Goal: Book appointment/travel/reservation

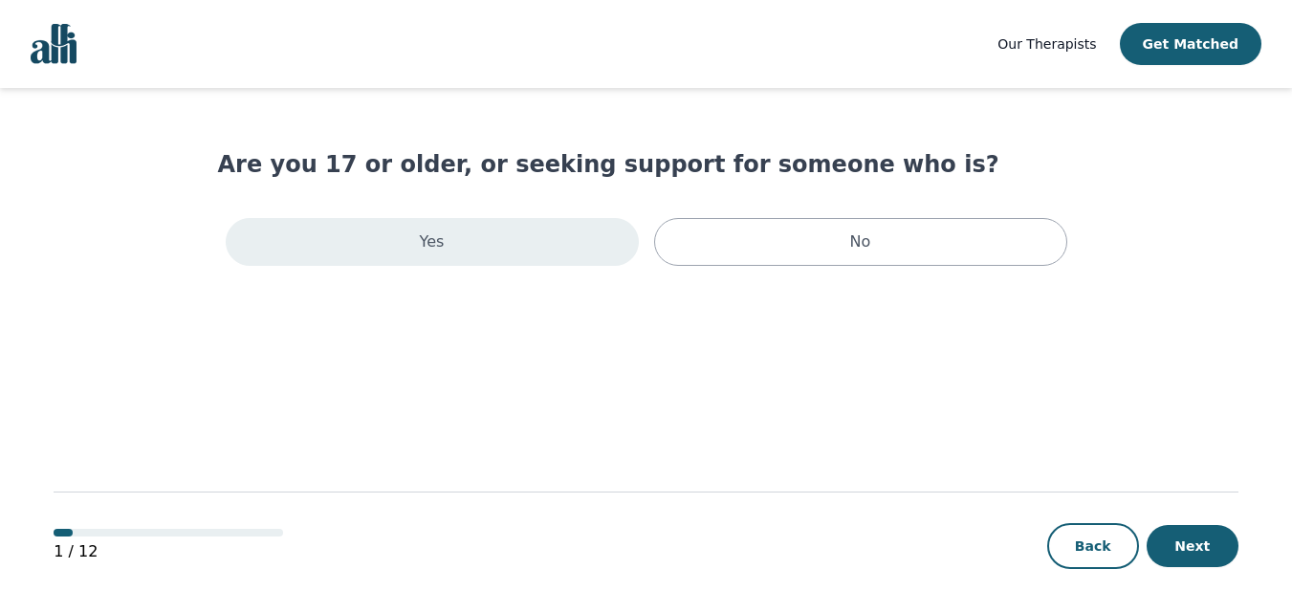
click at [476, 233] on div "Yes" at bounding box center [432, 242] width 413 height 48
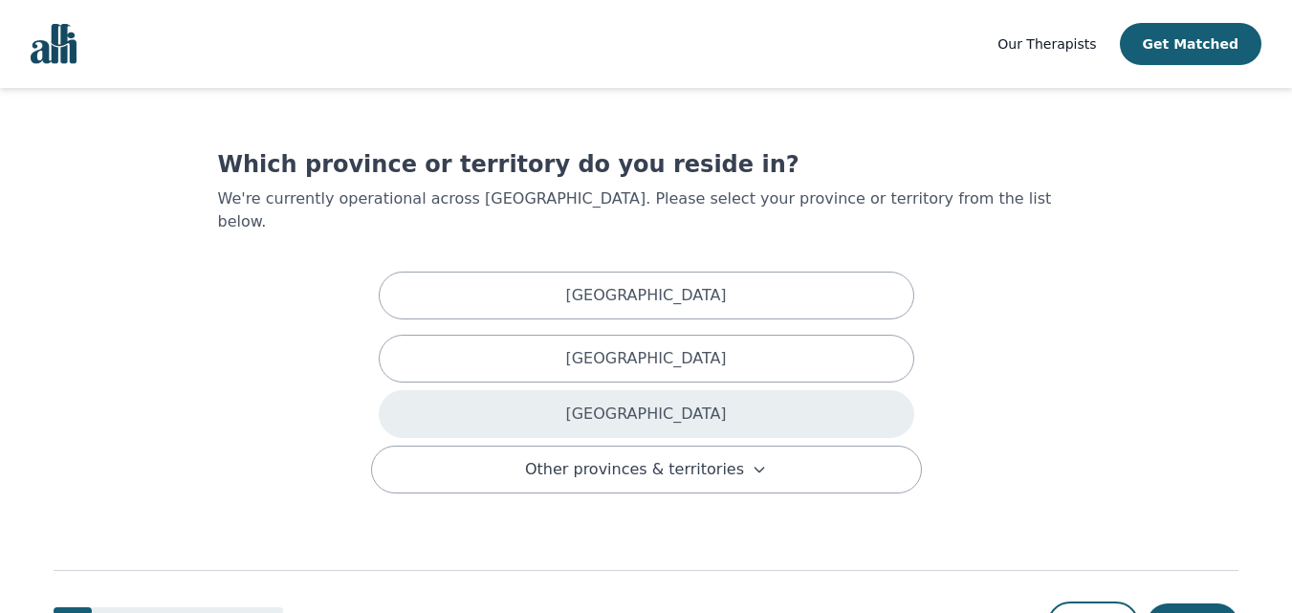
click at [577, 390] on div "[GEOGRAPHIC_DATA]" at bounding box center [646, 414] width 535 height 48
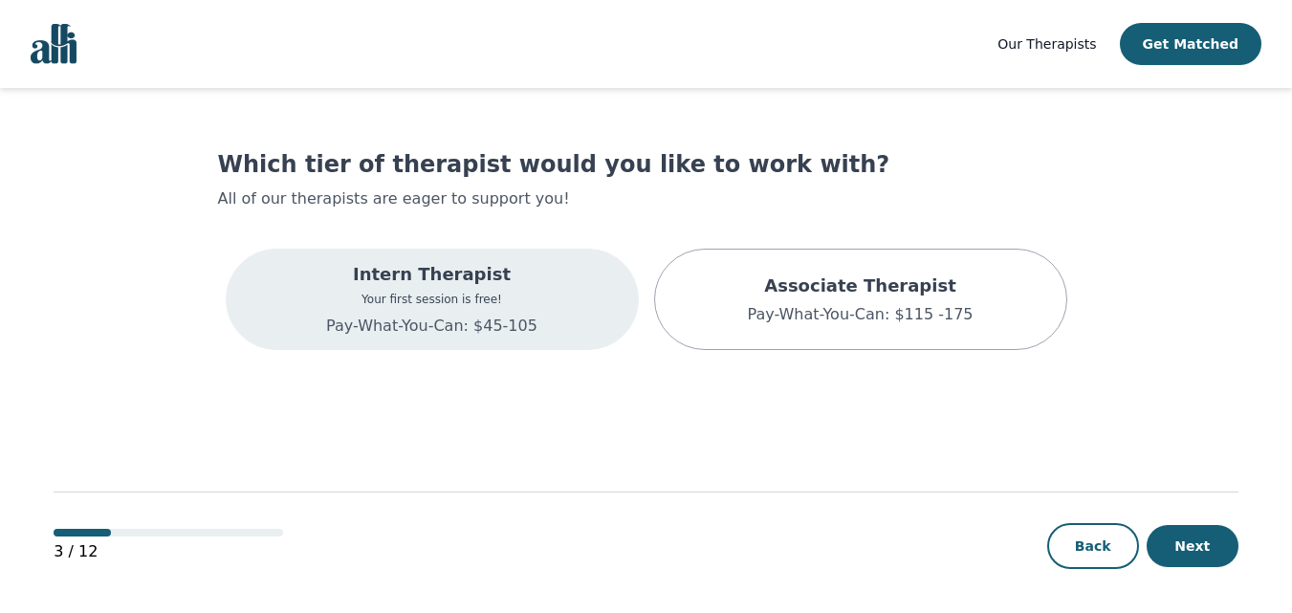
click at [575, 309] on div "Intern Therapist Your first session is free! Pay-What-You-Can: $45-105" at bounding box center [432, 299] width 413 height 101
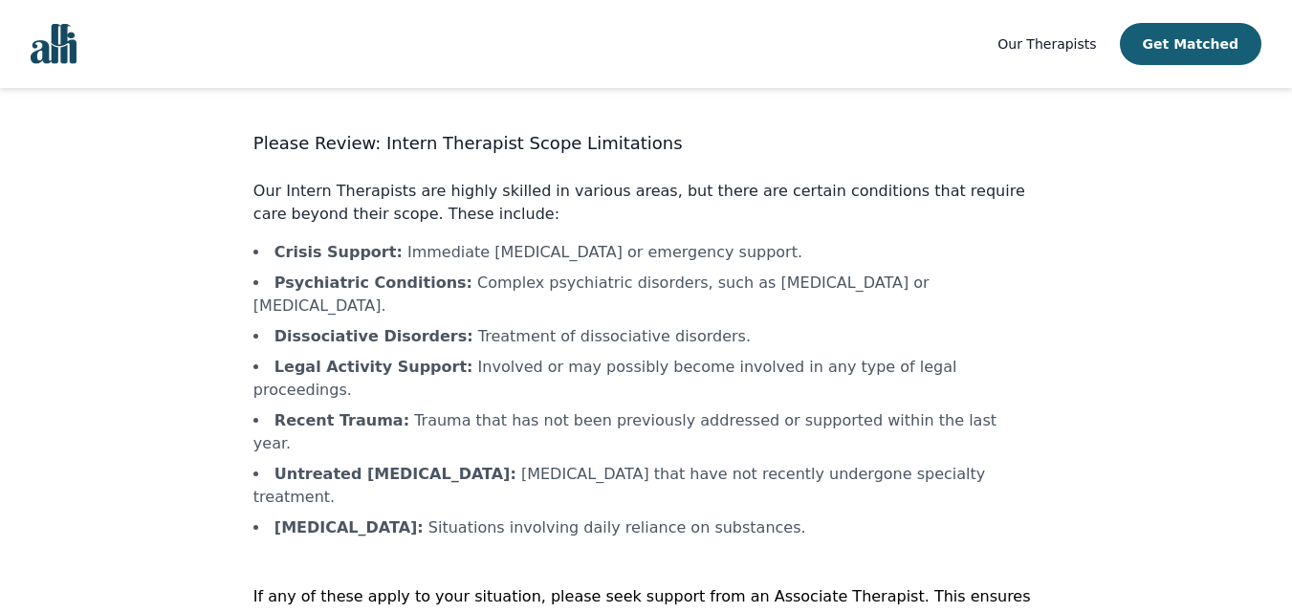
scroll to position [45, 0]
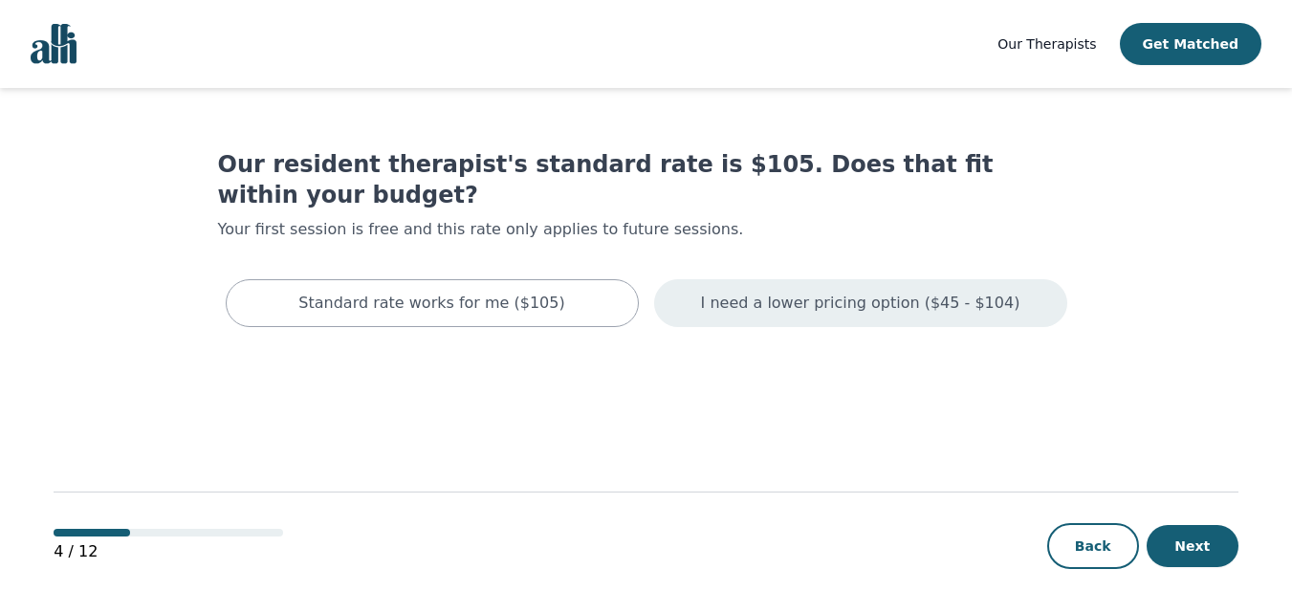
click at [786, 292] on p "I need a lower pricing option ($45 - $104)" at bounding box center [860, 303] width 319 height 23
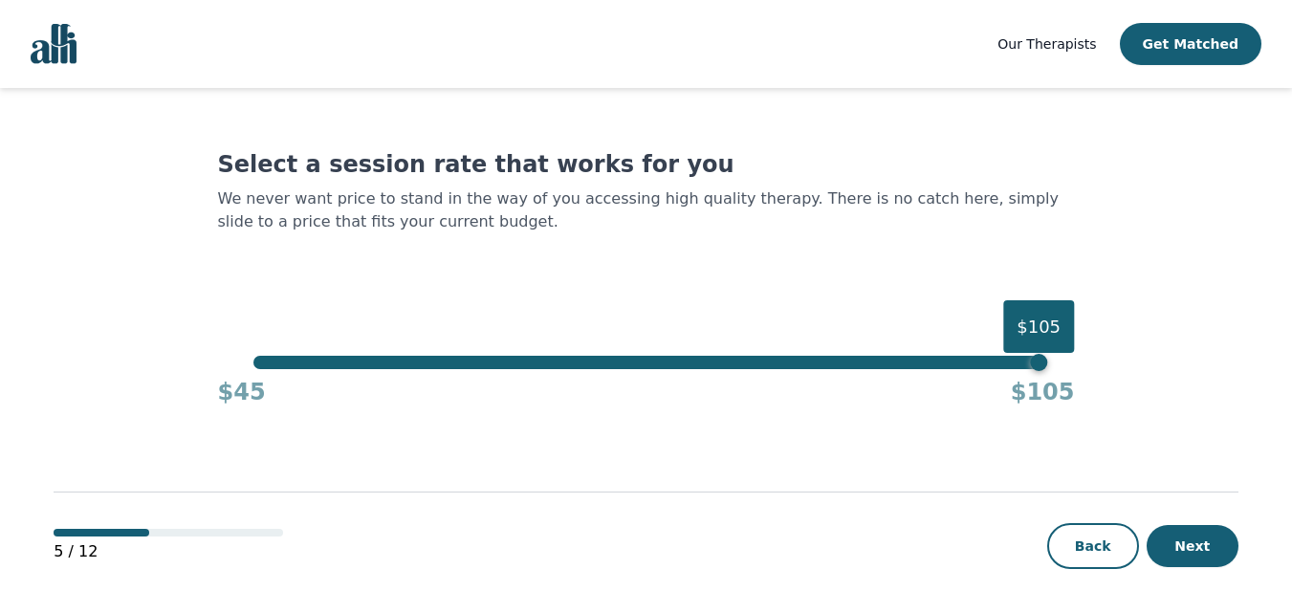
click at [256, 361] on div "$105" at bounding box center [645, 362] width 785 height 13
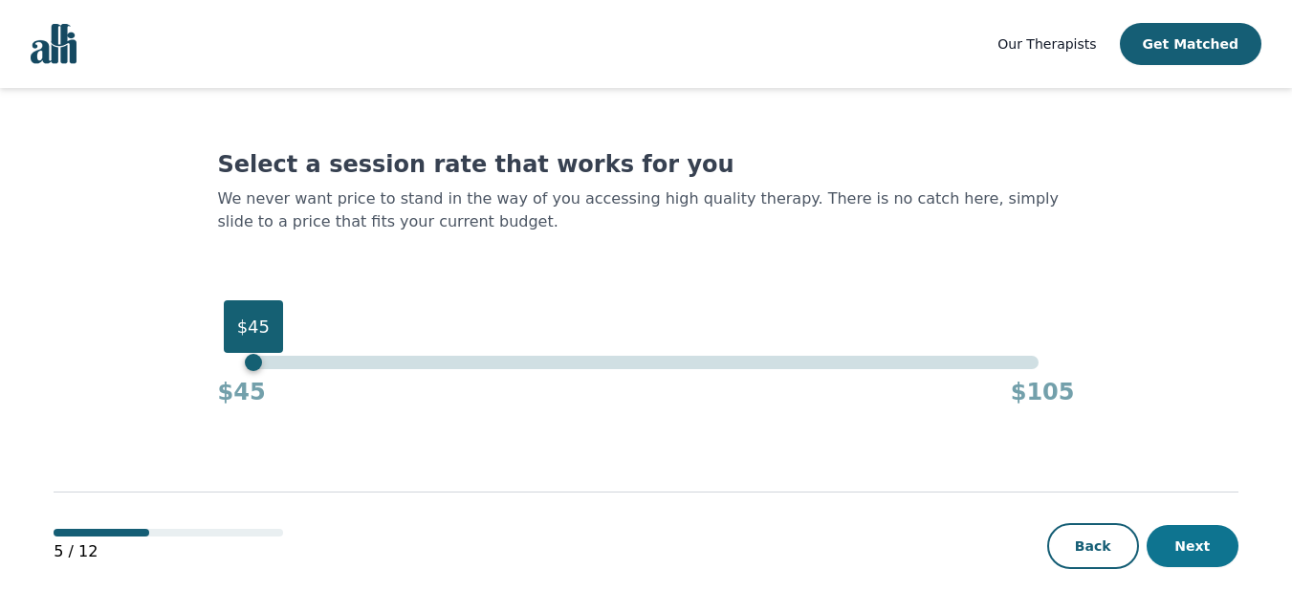
click at [1208, 552] on button "Next" at bounding box center [1192, 546] width 92 height 42
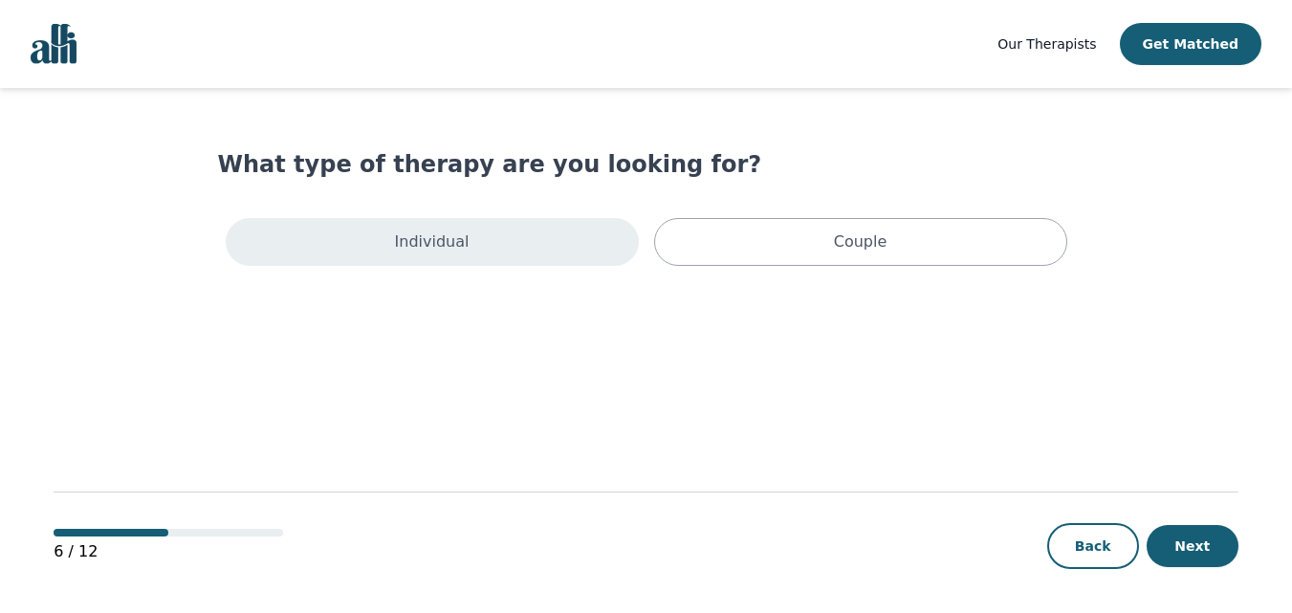
click at [557, 255] on div "Individual" at bounding box center [432, 242] width 413 height 48
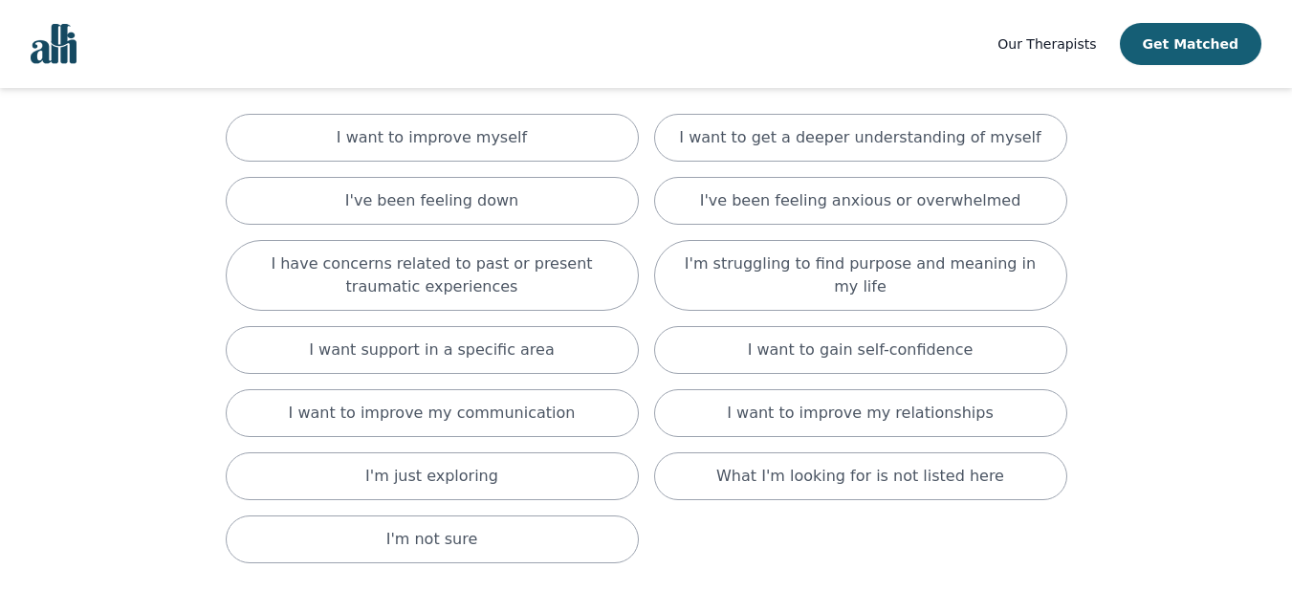
scroll to position [142, 0]
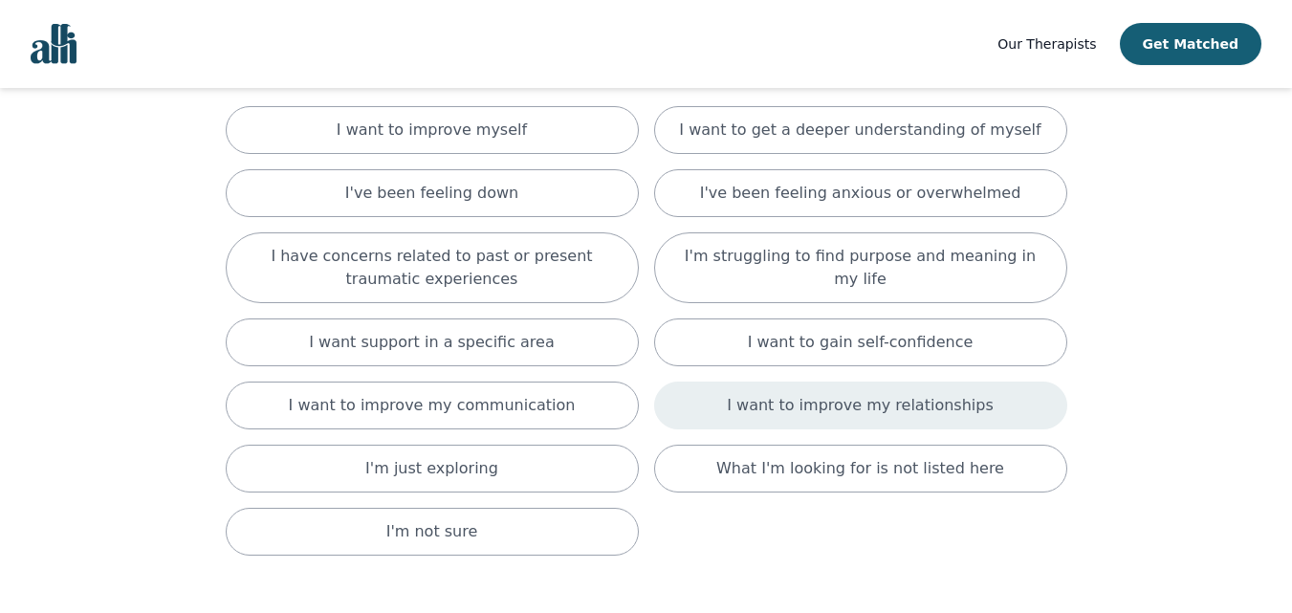
click at [984, 399] on div "I want to improve my relationships" at bounding box center [860, 405] width 413 height 48
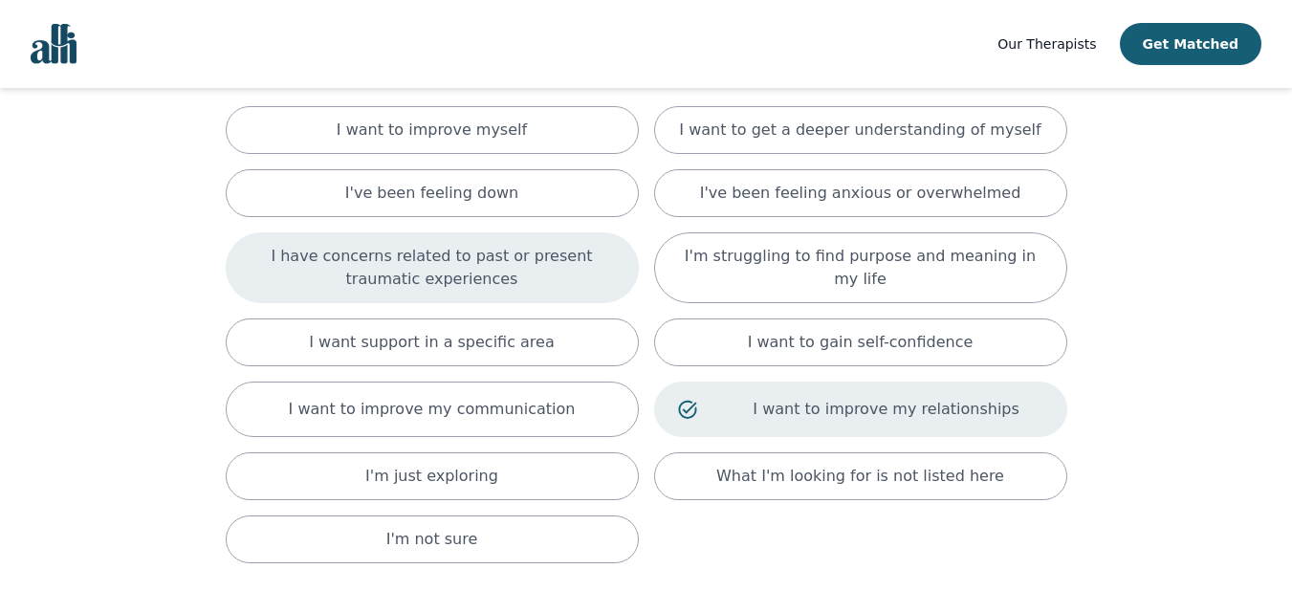
click at [533, 248] on p "I have concerns related to past or present traumatic experiences" at bounding box center [432, 268] width 365 height 46
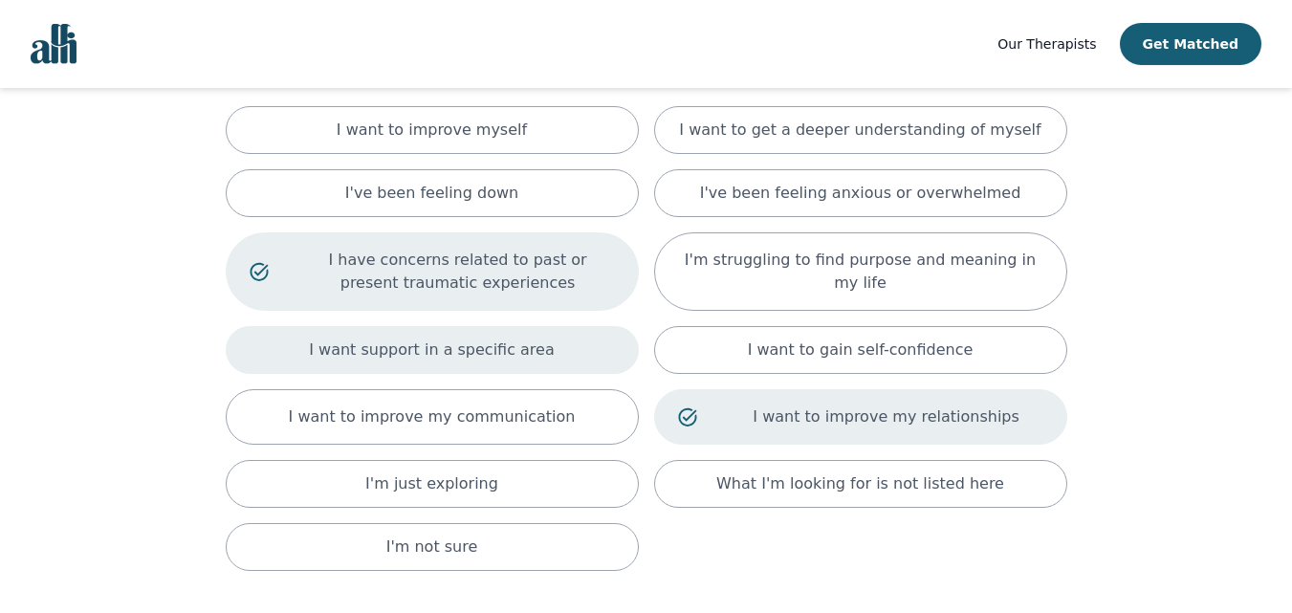
click at [524, 347] on p "I want support in a specific area" at bounding box center [432, 349] width 246 height 23
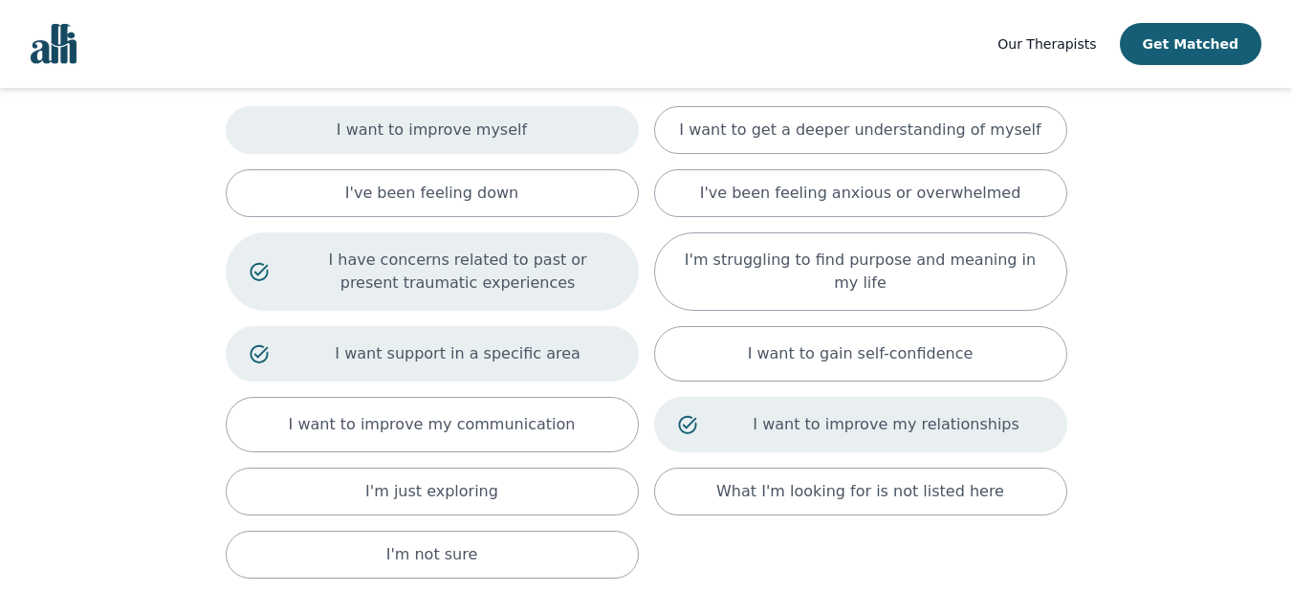
click at [556, 123] on div "I want to improve myself" at bounding box center [432, 130] width 413 height 48
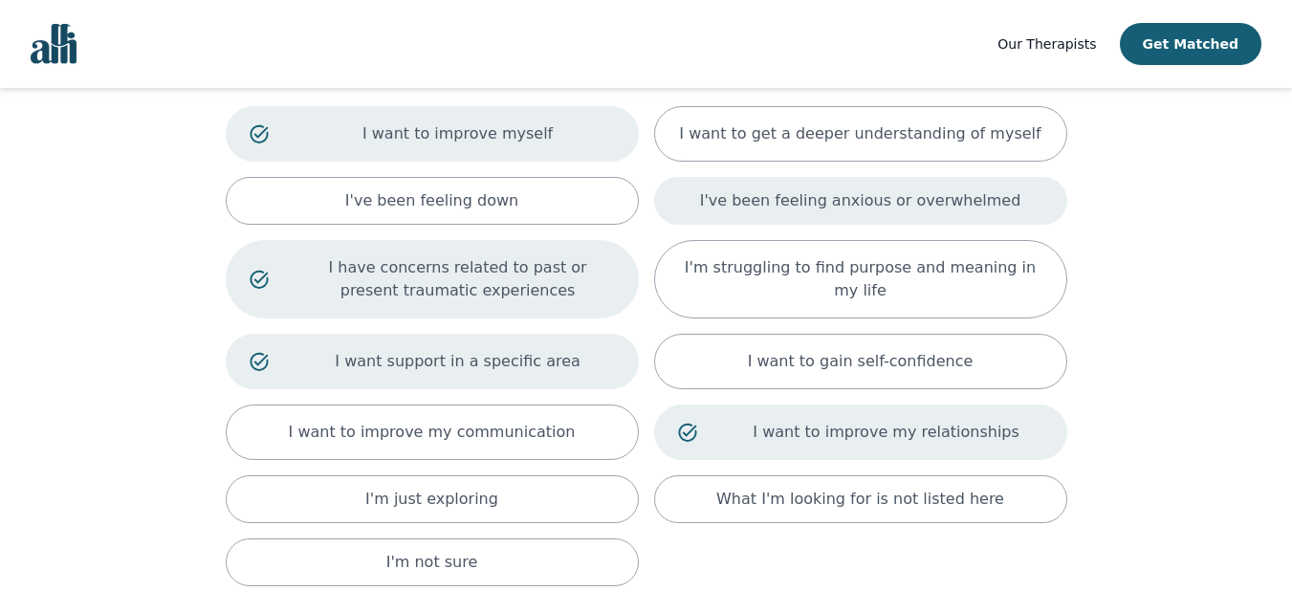
click at [970, 215] on div "I've been feeling anxious or overwhelmed" at bounding box center [860, 201] width 413 height 48
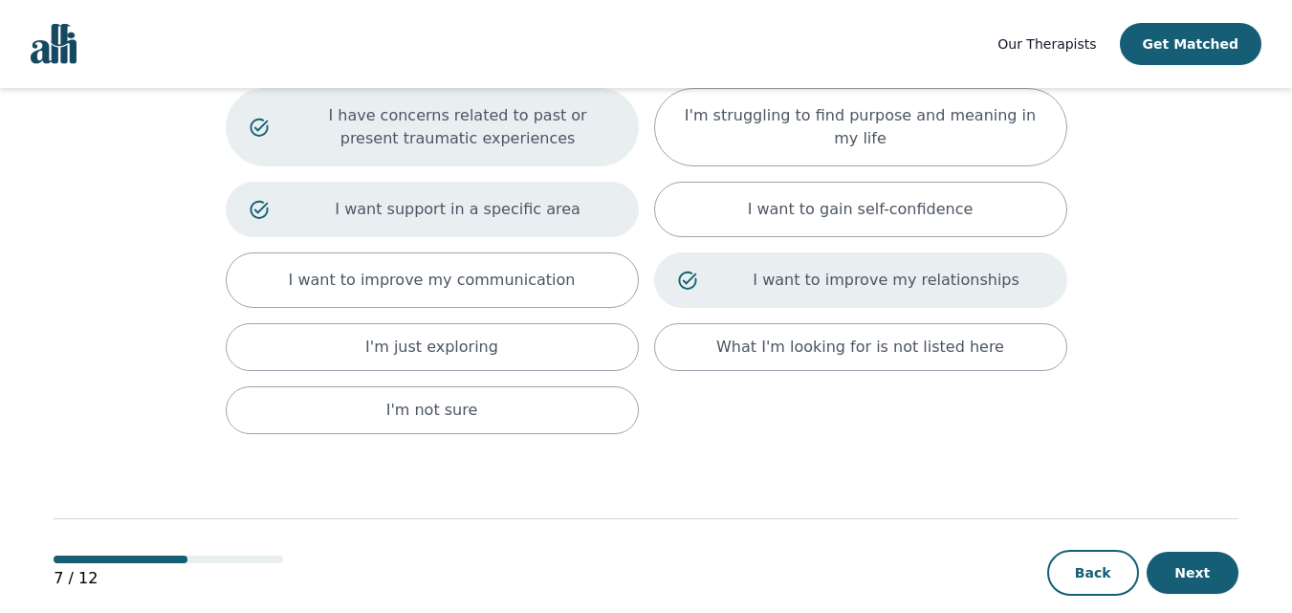
scroll to position [331, 0]
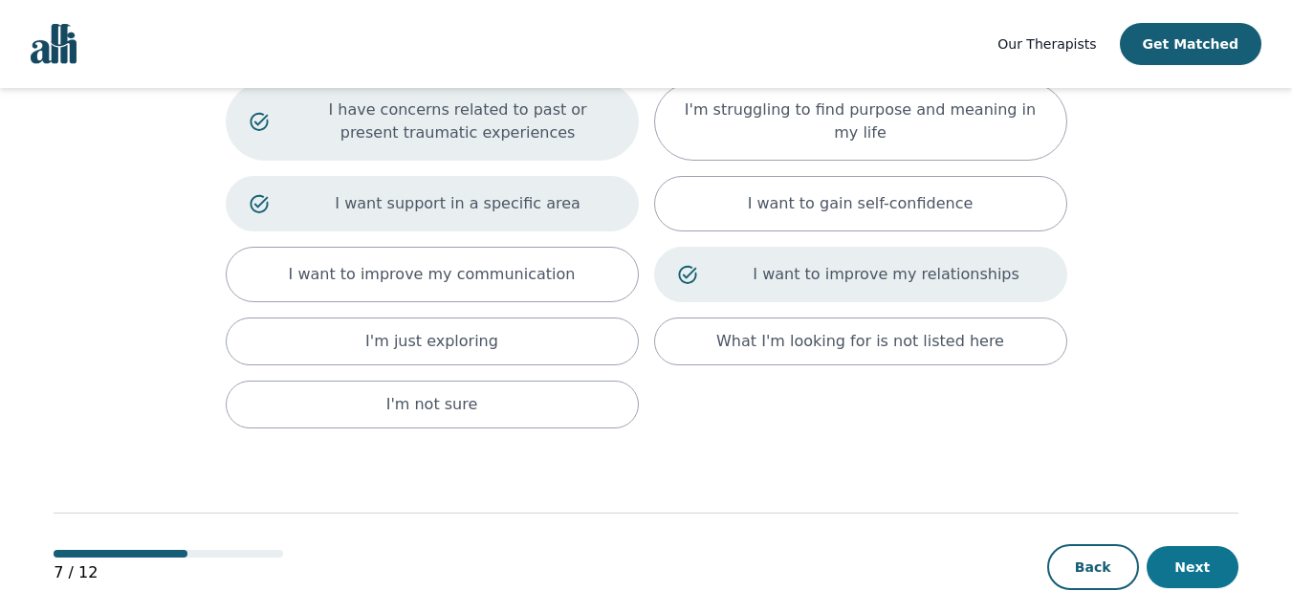
click at [1181, 554] on button "Next" at bounding box center [1192, 567] width 92 height 42
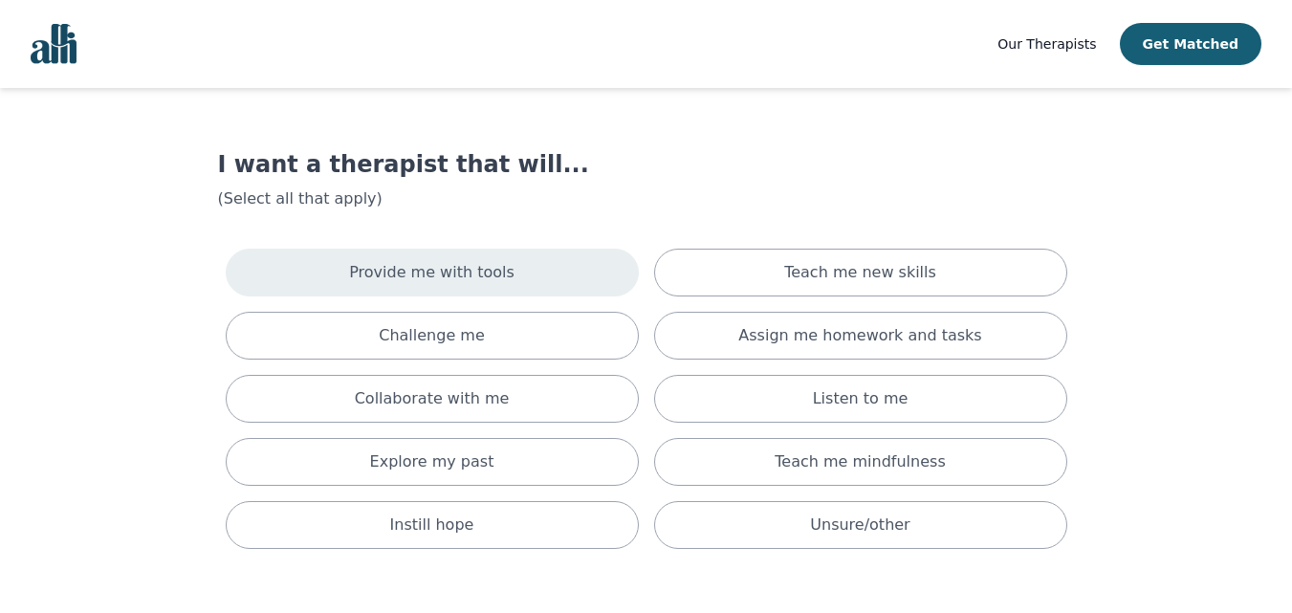
click at [578, 272] on div "Provide me with tools" at bounding box center [432, 273] width 413 height 48
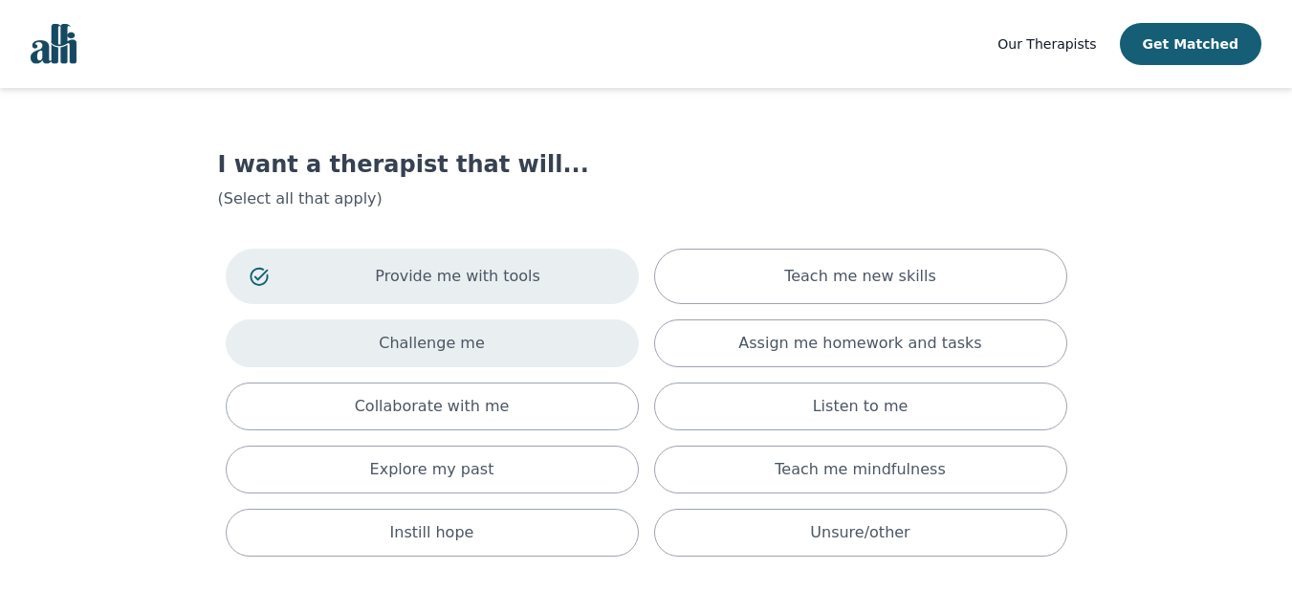
click at [563, 338] on div "Challenge me" at bounding box center [432, 343] width 413 height 48
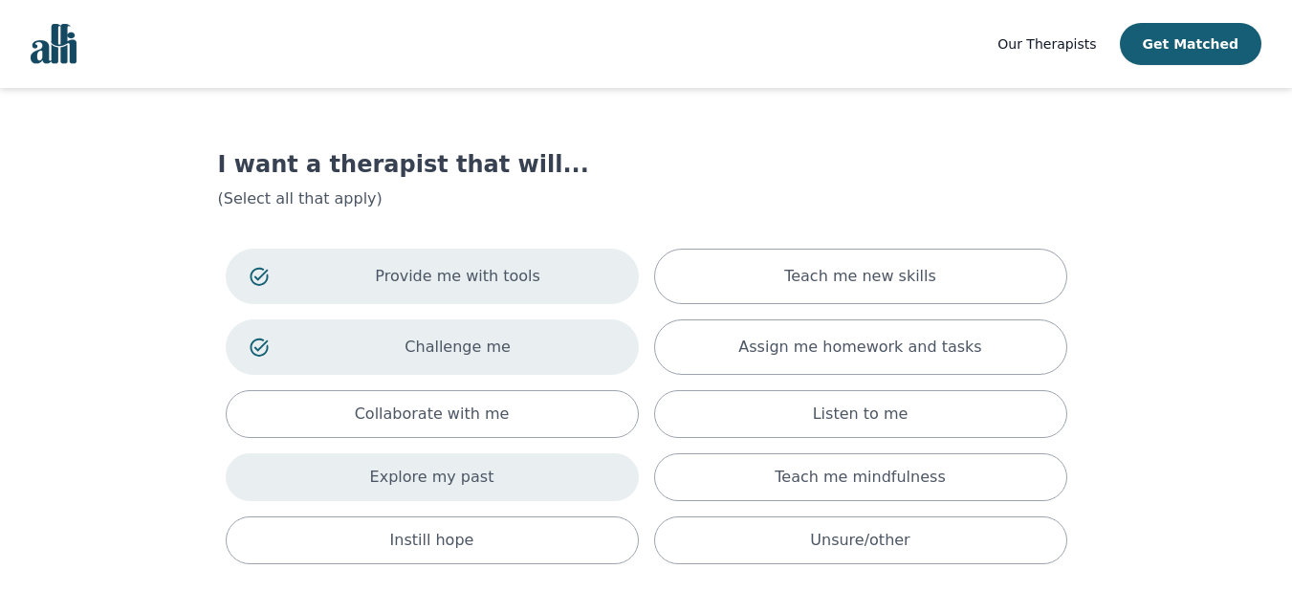
click at [562, 475] on div "Explore my past" at bounding box center [432, 477] width 413 height 48
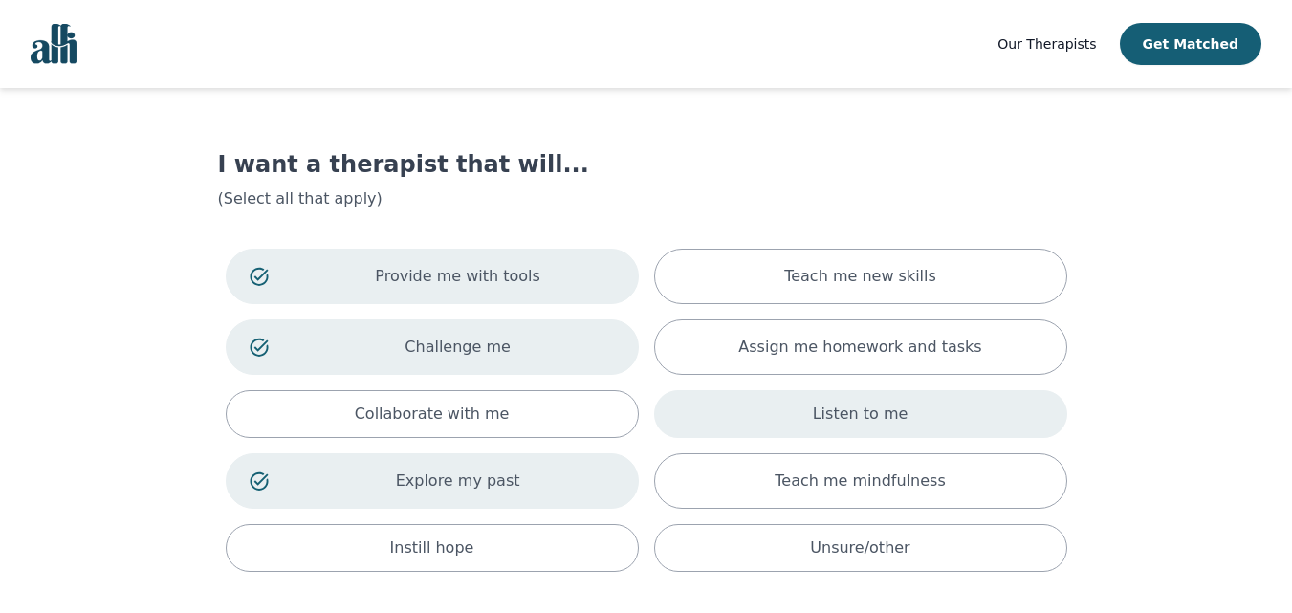
click at [805, 410] on div "Listen to me" at bounding box center [860, 414] width 413 height 48
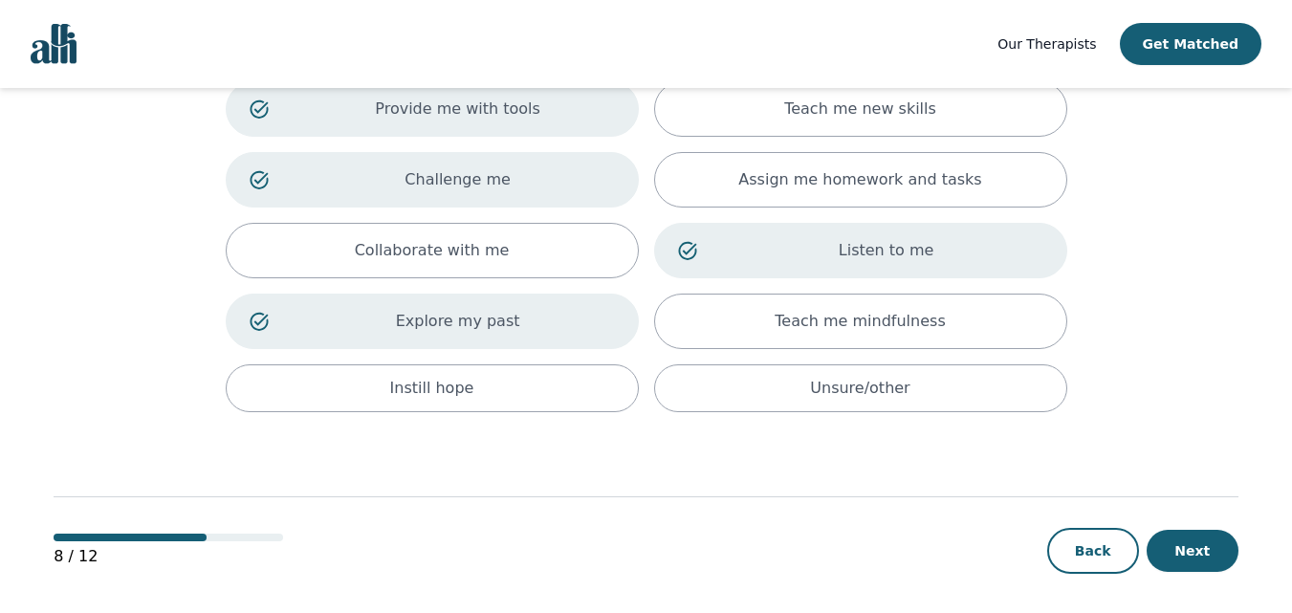
scroll to position [171, 0]
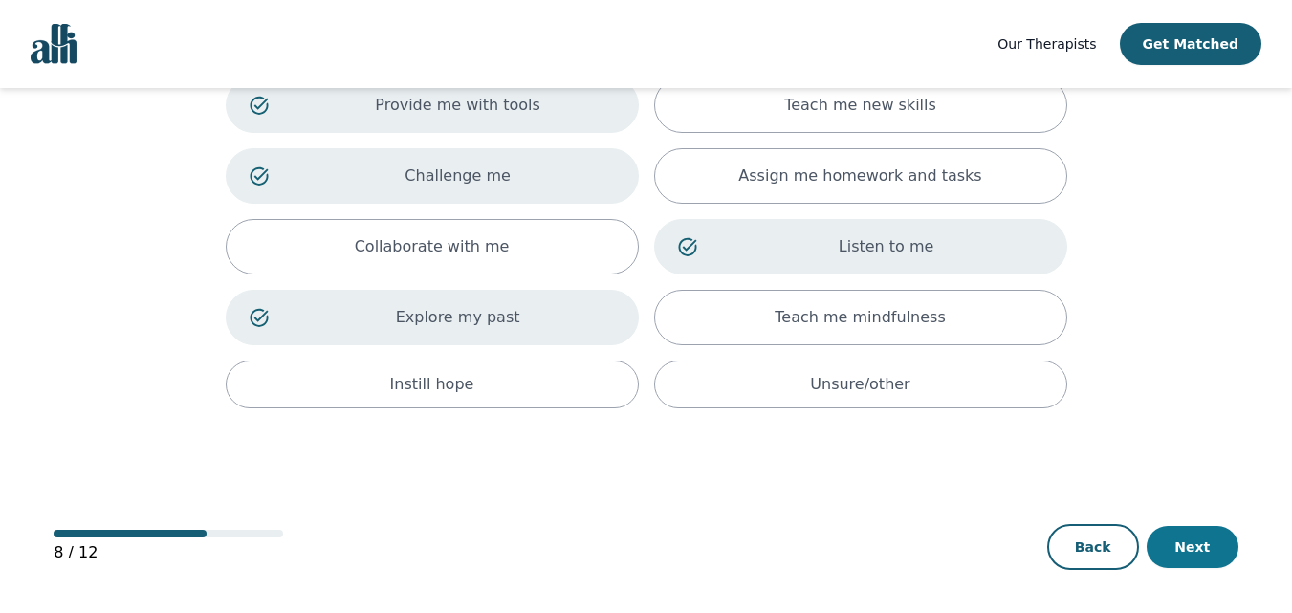
click at [1197, 544] on button "Next" at bounding box center [1192, 547] width 92 height 42
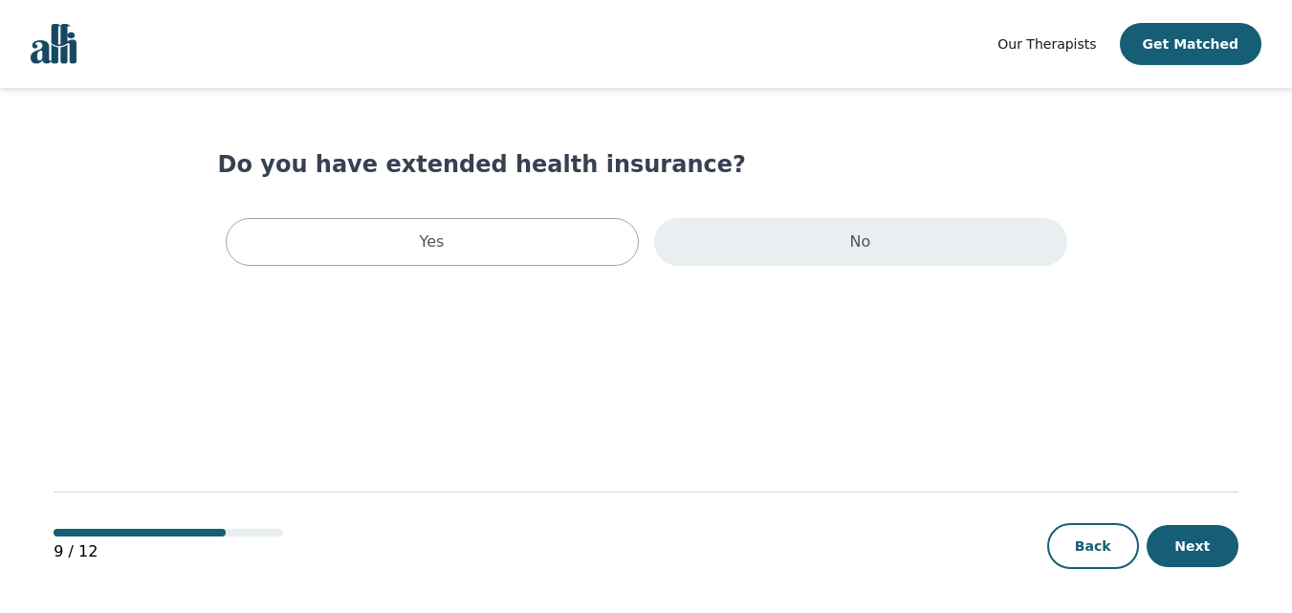
click at [772, 246] on div "No" at bounding box center [860, 242] width 413 height 48
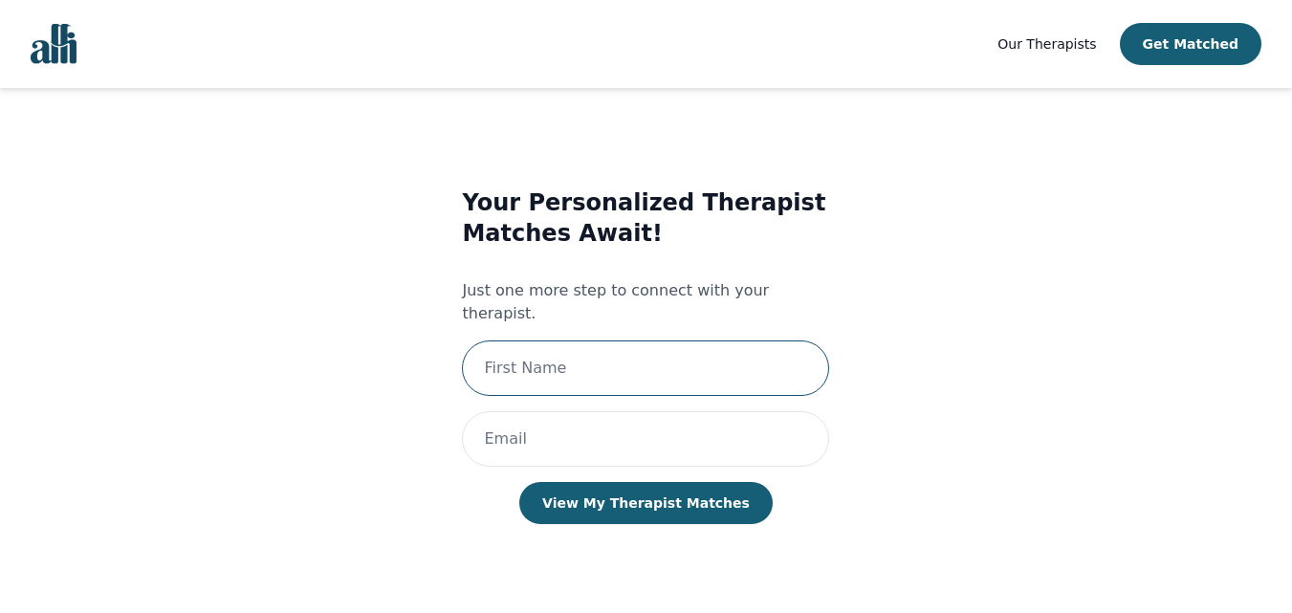
click at [582, 351] on input "text" at bounding box center [645, 367] width 367 height 55
type input "[PERSON_NAME]"
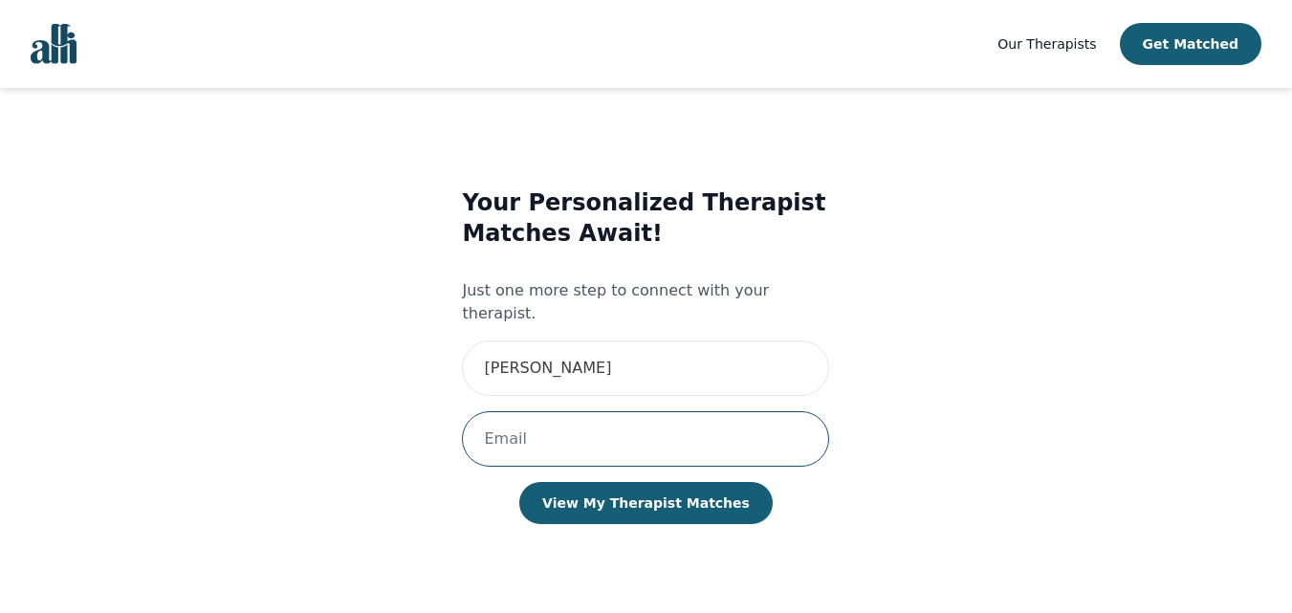
click at [574, 411] on input "email" at bounding box center [645, 438] width 367 height 55
type input "[EMAIL_ADDRESS][DOMAIN_NAME]"
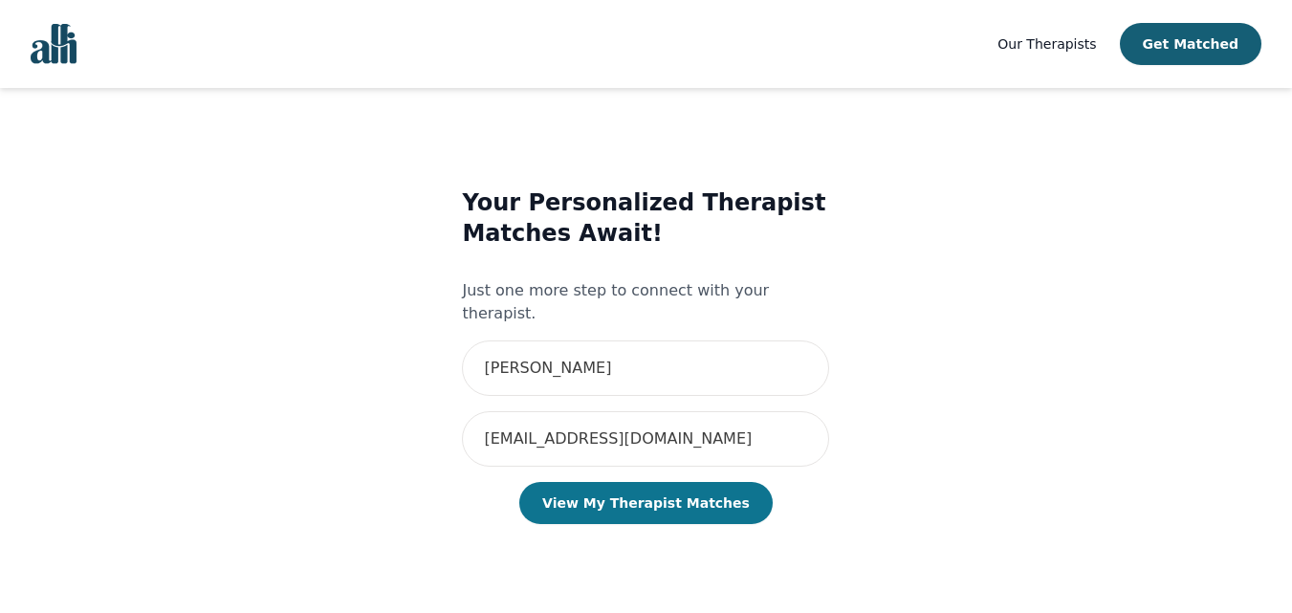
click at [615, 489] on button "View My Therapist Matches" at bounding box center [645, 503] width 253 height 42
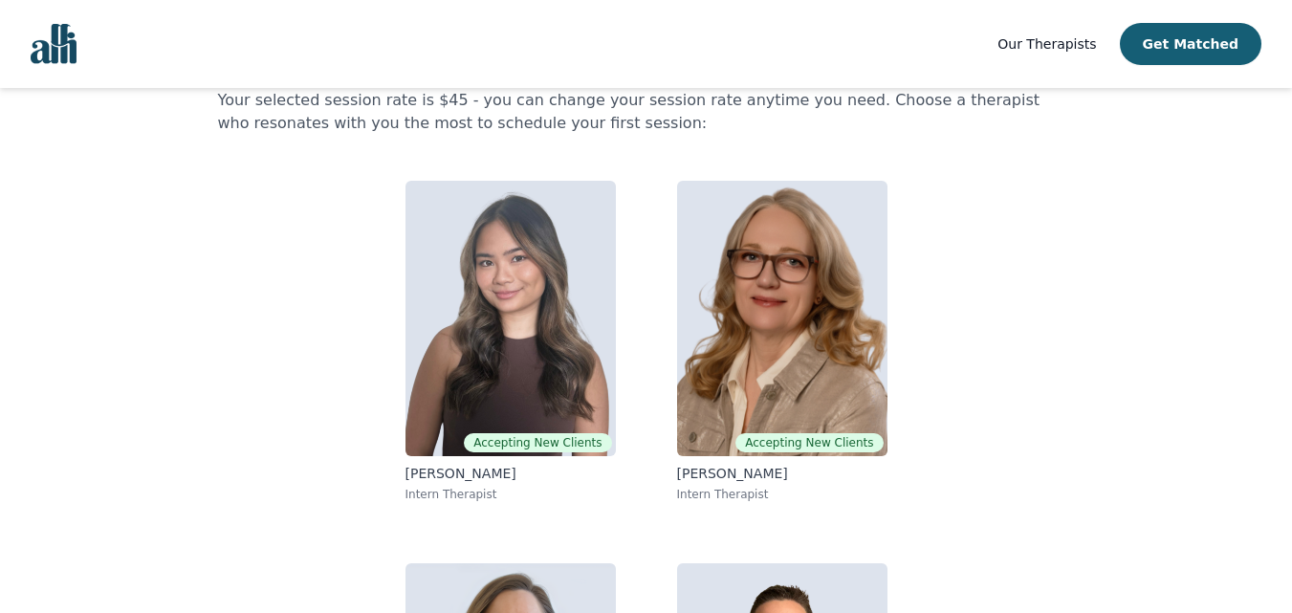
scroll to position [98, 0]
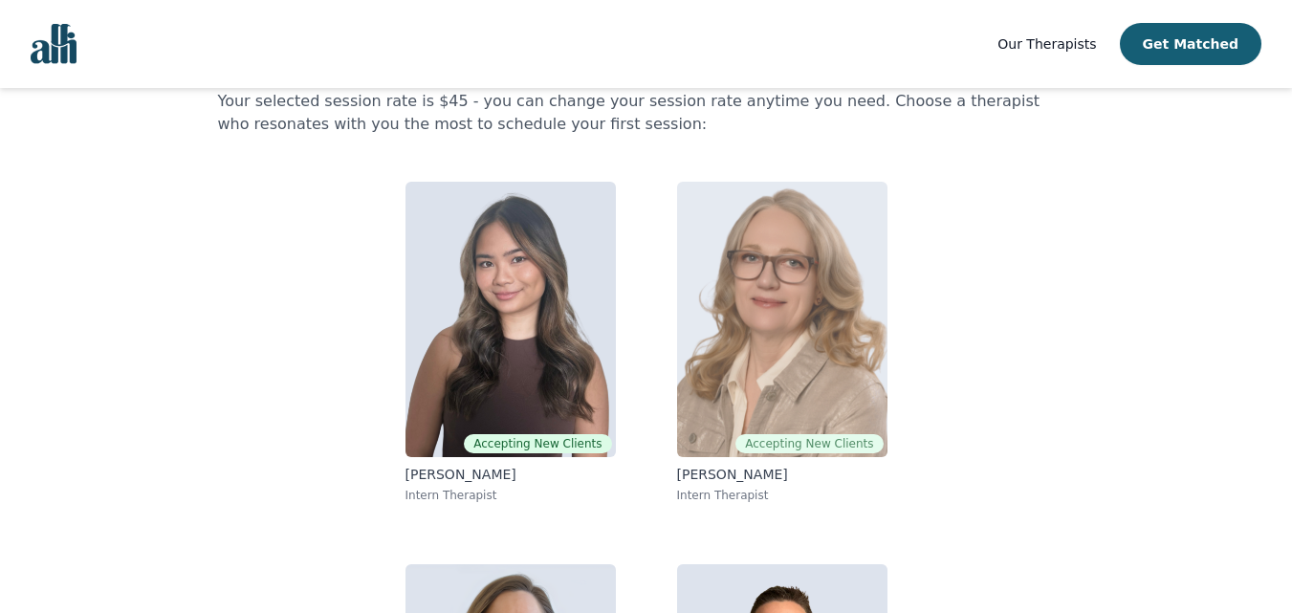
click at [749, 309] on img at bounding box center [782, 319] width 210 height 275
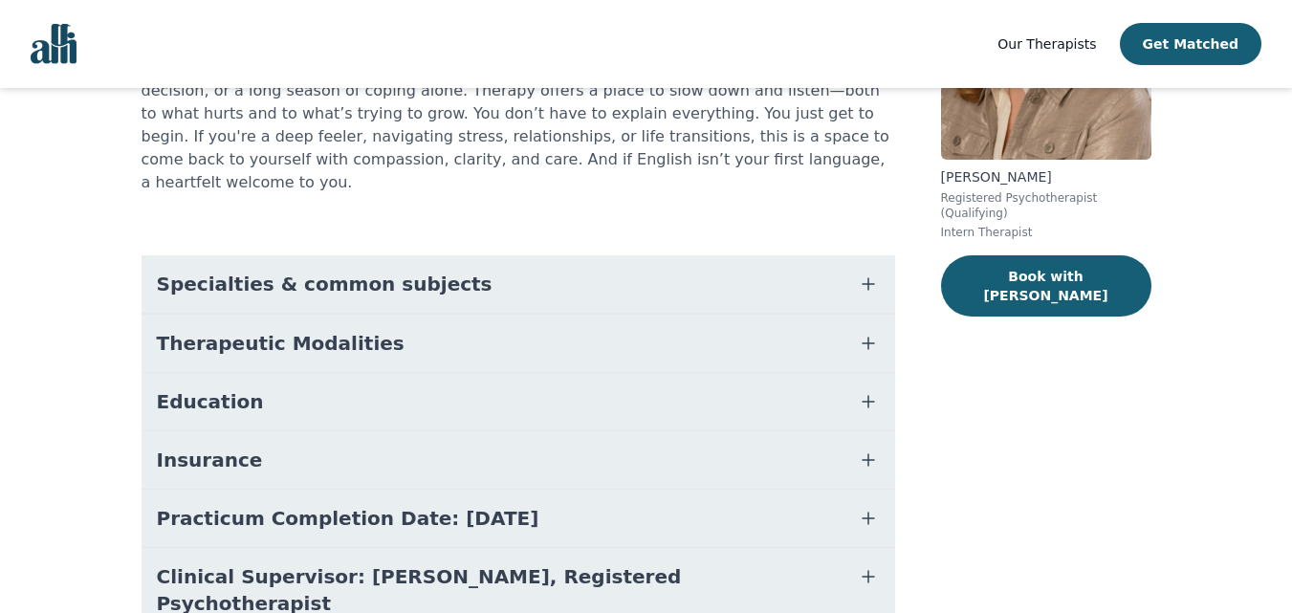
scroll to position [251, 0]
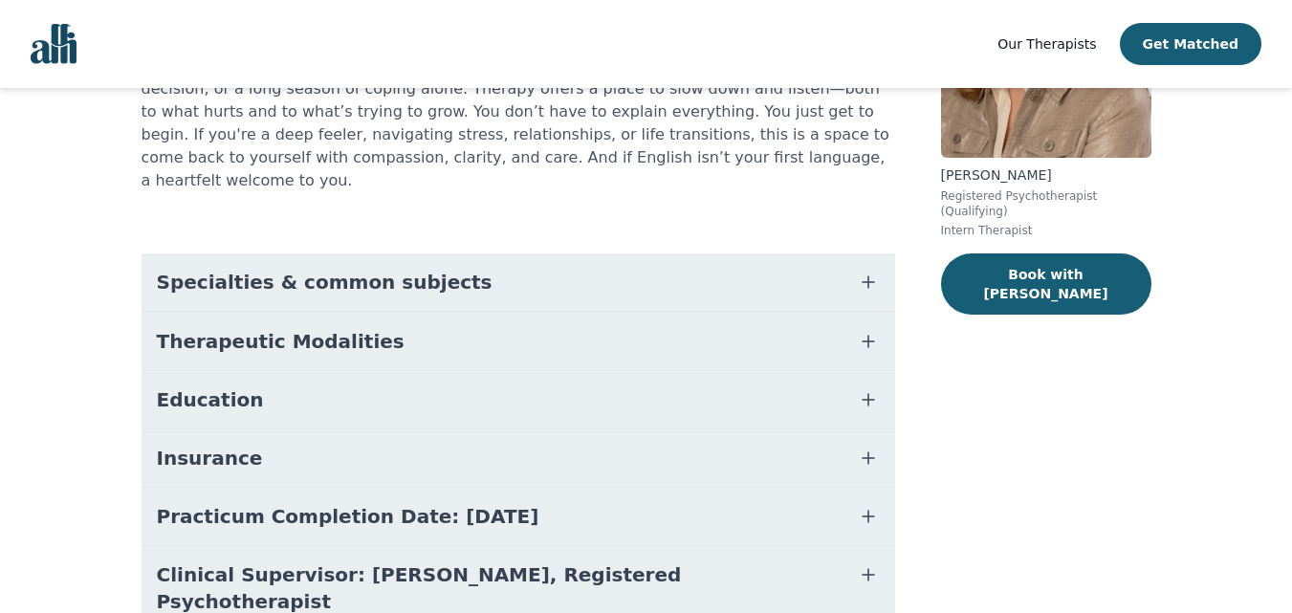
click at [868, 276] on icon "button" at bounding box center [867, 281] width 11 height 11
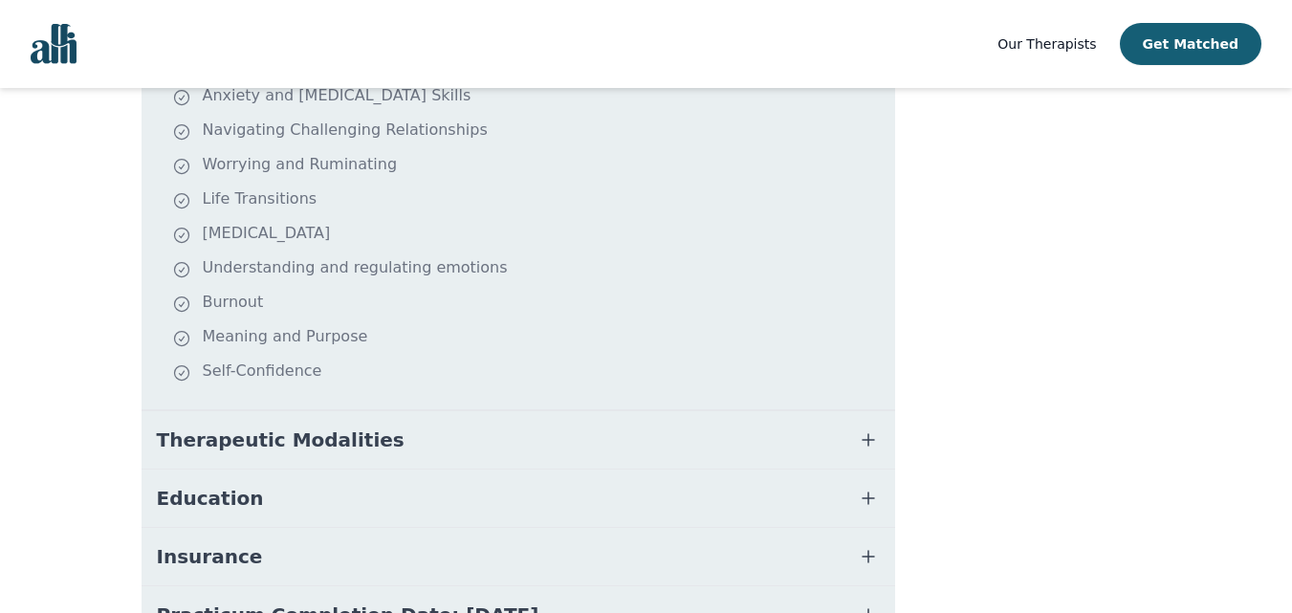
scroll to position [534, 0]
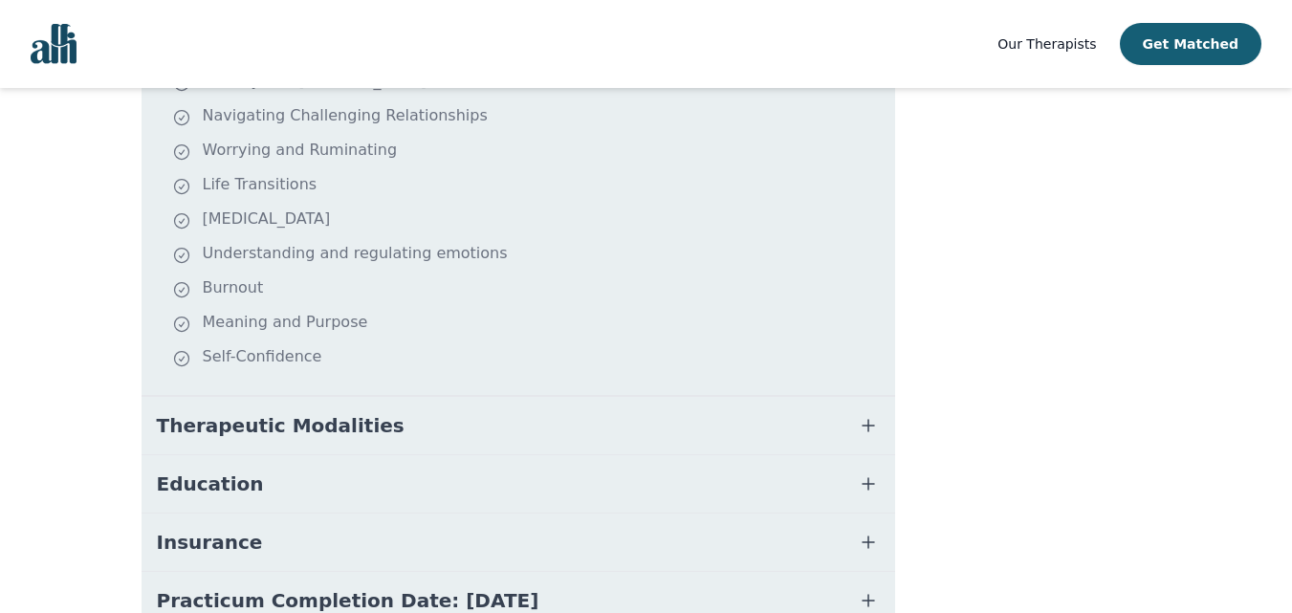
click at [692, 399] on button "Therapeutic Modalities" at bounding box center [517, 425] width 753 height 57
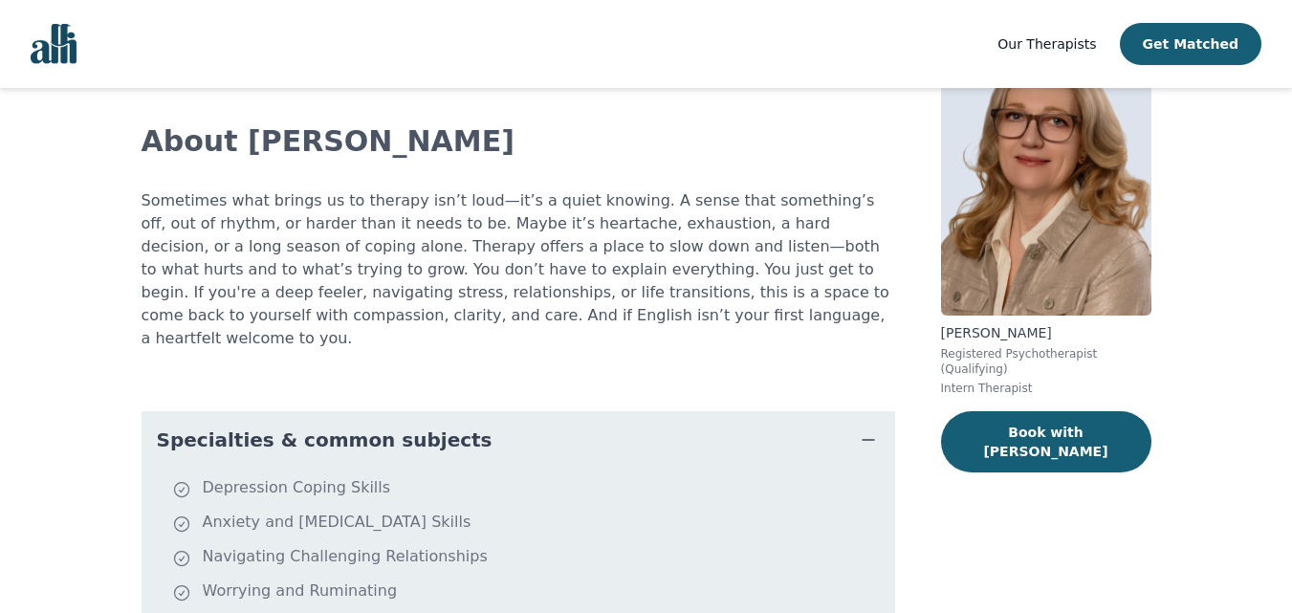
scroll to position [17, 0]
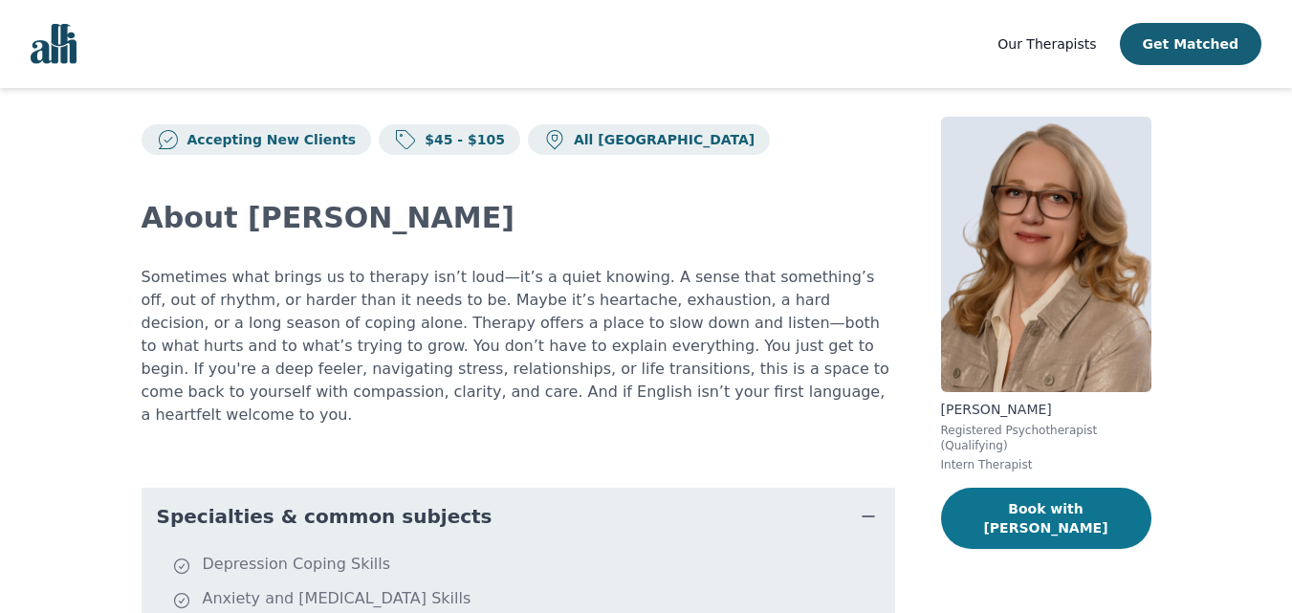
click at [1023, 489] on button "Book with [PERSON_NAME]" at bounding box center [1046, 518] width 210 height 61
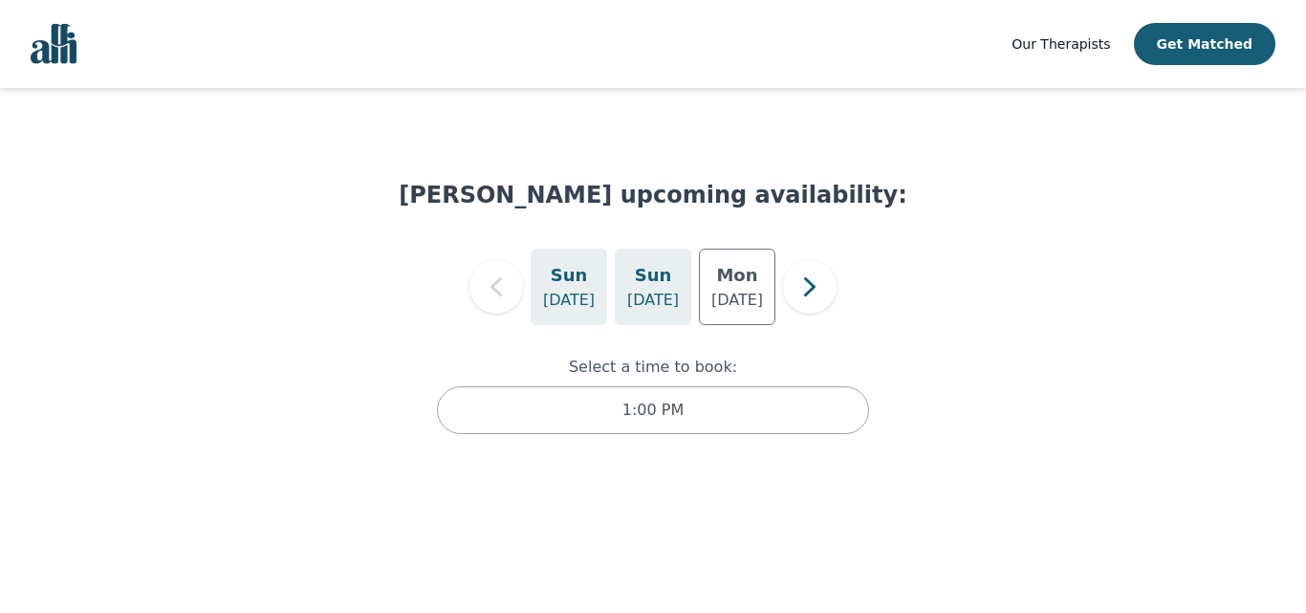
click at [660, 288] on h5 "Sun" at bounding box center [653, 275] width 37 height 27
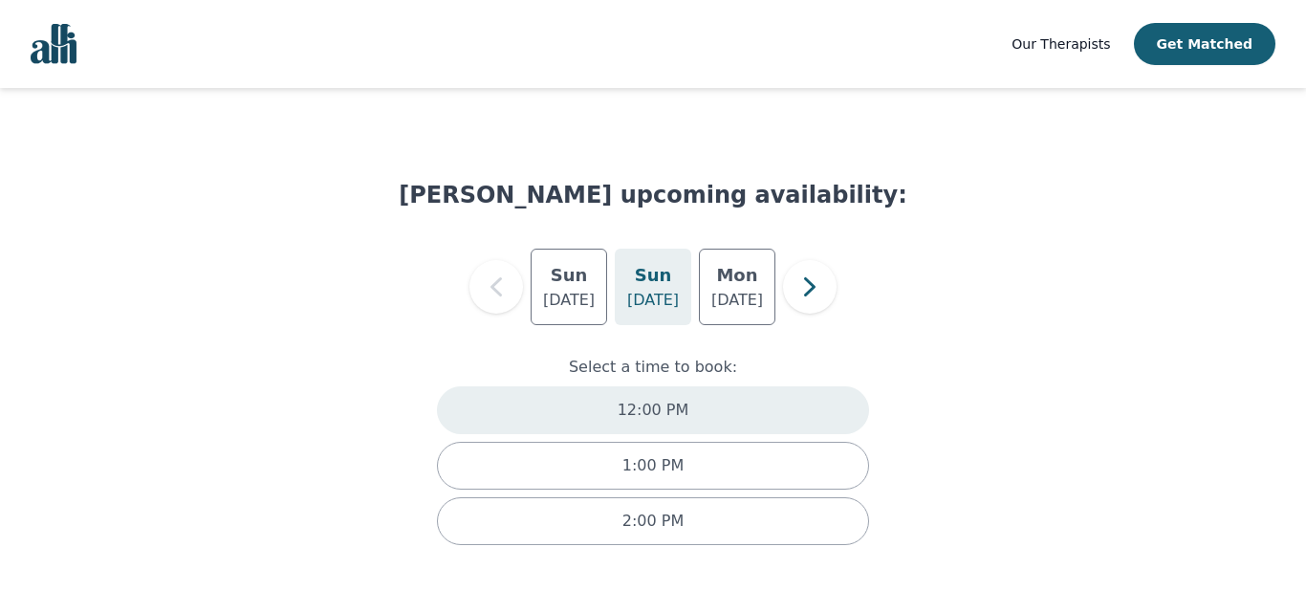
click at [678, 417] on p "12:00 PM" at bounding box center [654, 410] width 72 height 23
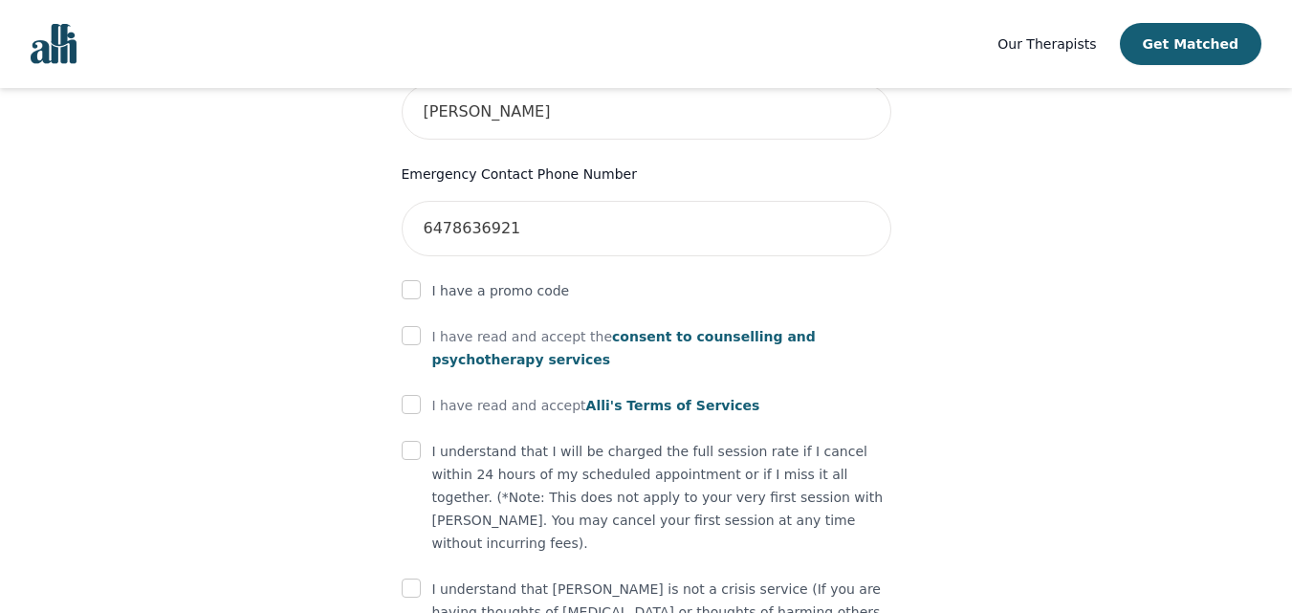
scroll to position [1033, 0]
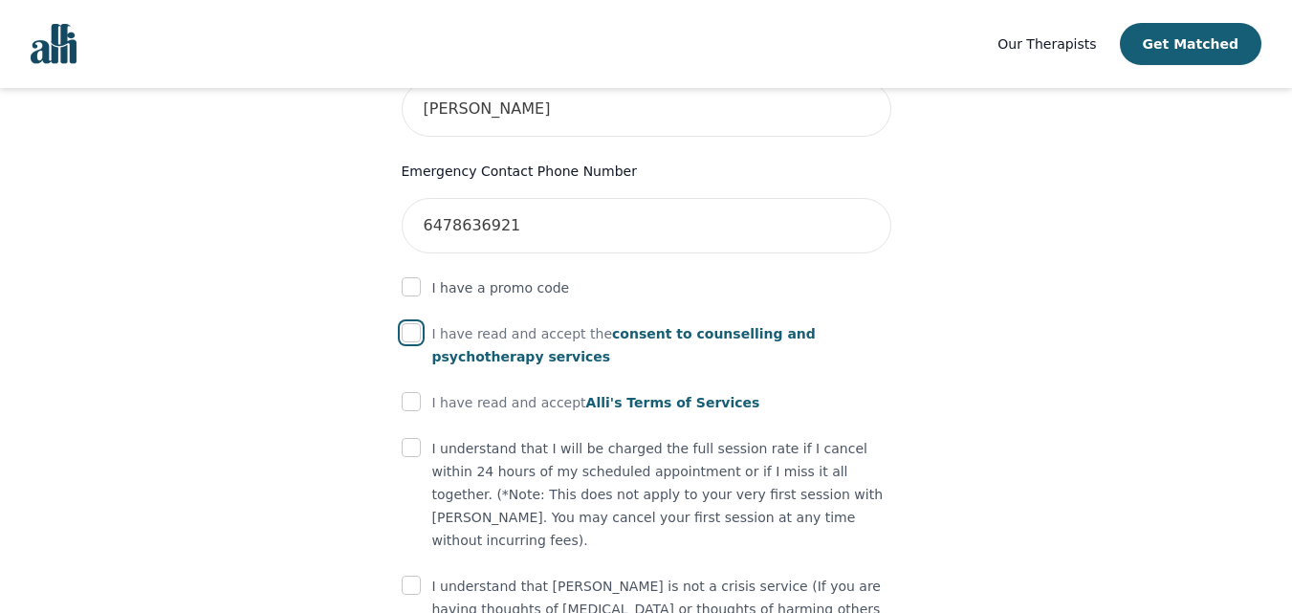
click at [415, 323] on input "checkbox" at bounding box center [411, 332] width 19 height 19
checkbox input "true"
click at [415, 392] on input "checkbox" at bounding box center [411, 401] width 19 height 19
checkbox input "true"
click at [415, 438] on input "checkbox" at bounding box center [411, 447] width 19 height 19
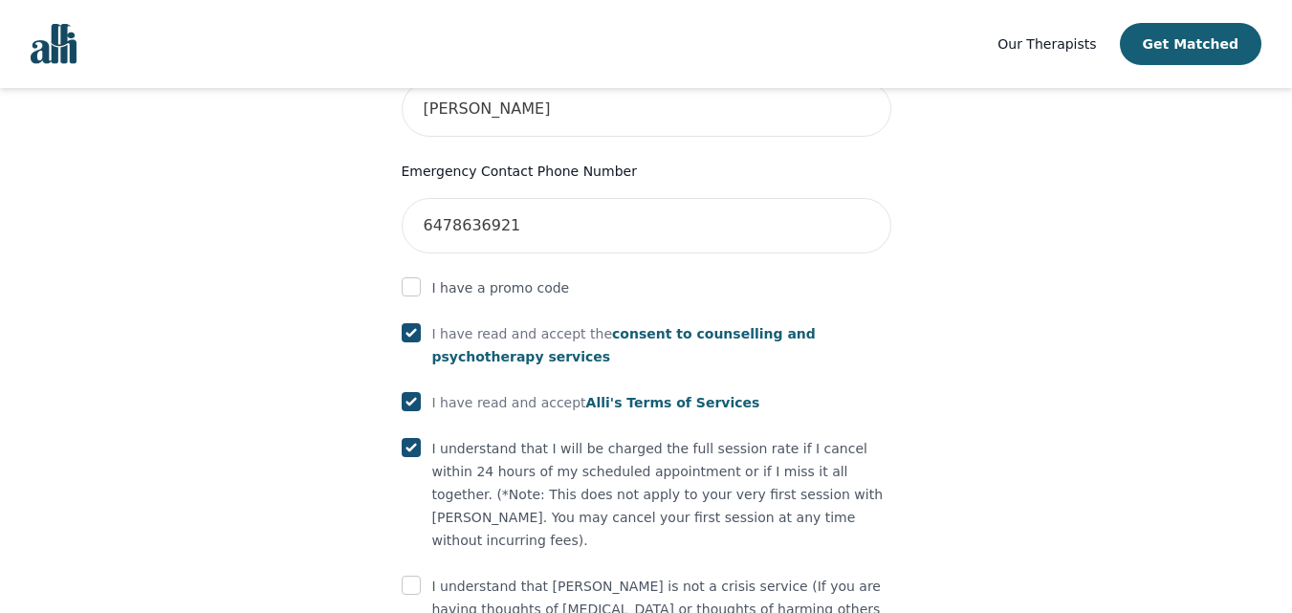
checkbox input "true"
click at [414, 576] on input "checkbox" at bounding box center [411, 585] width 19 height 19
checkbox input "true"
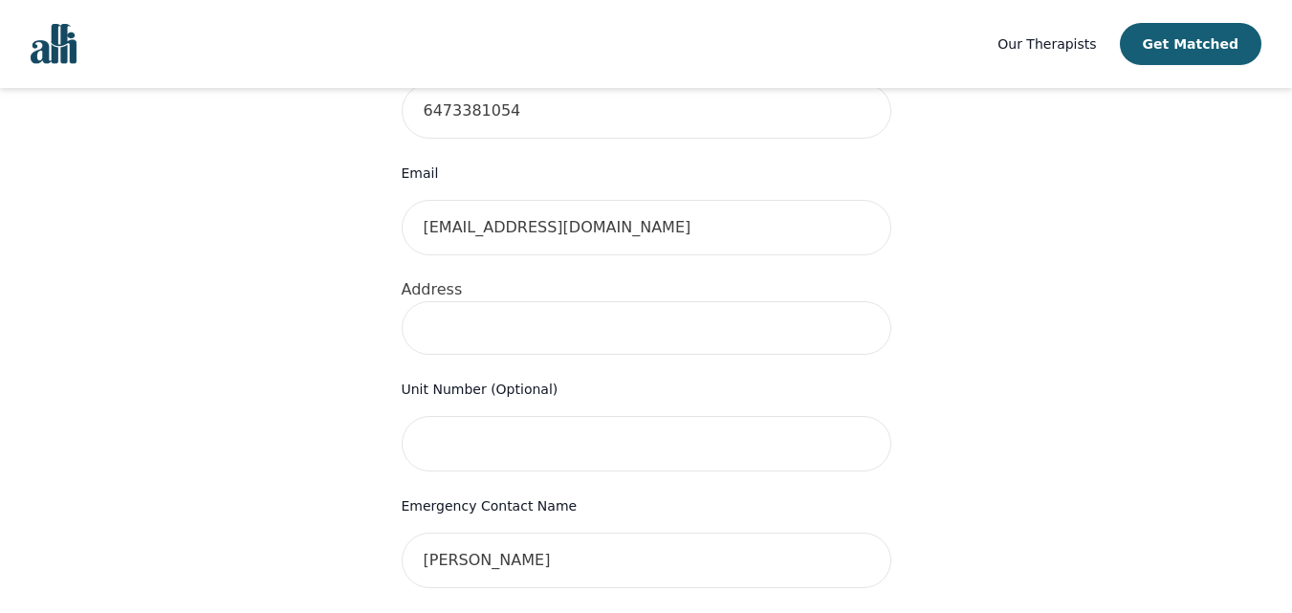
scroll to position [600, 0]
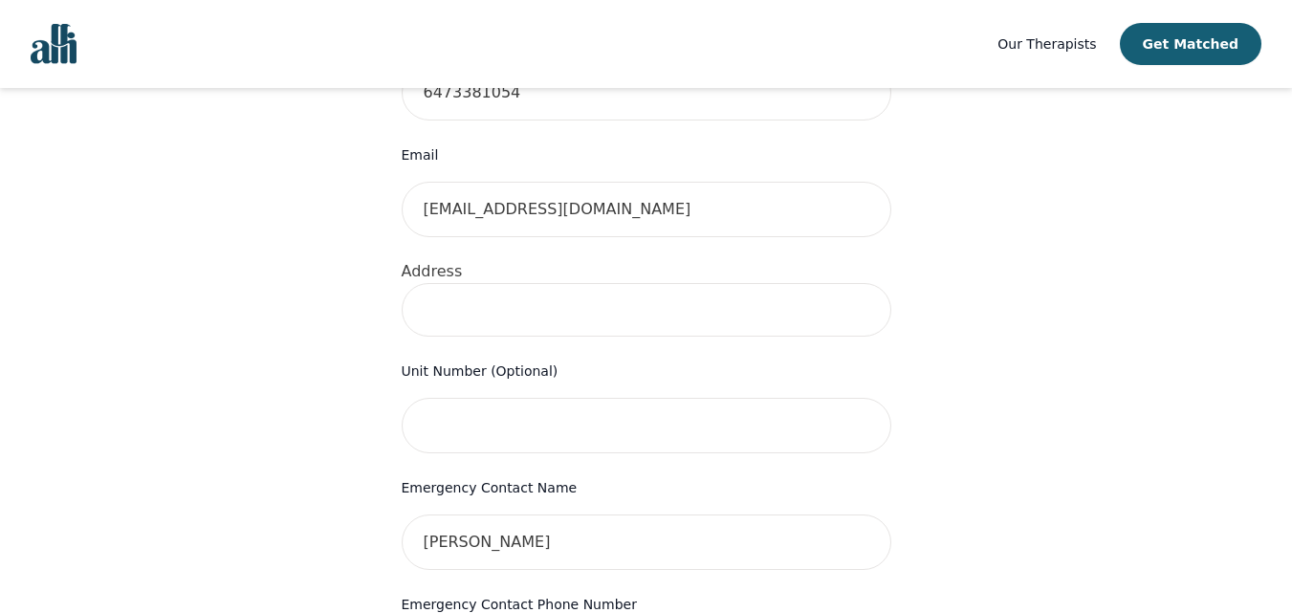
click at [541, 283] on input at bounding box center [646, 310] width 489 height 54
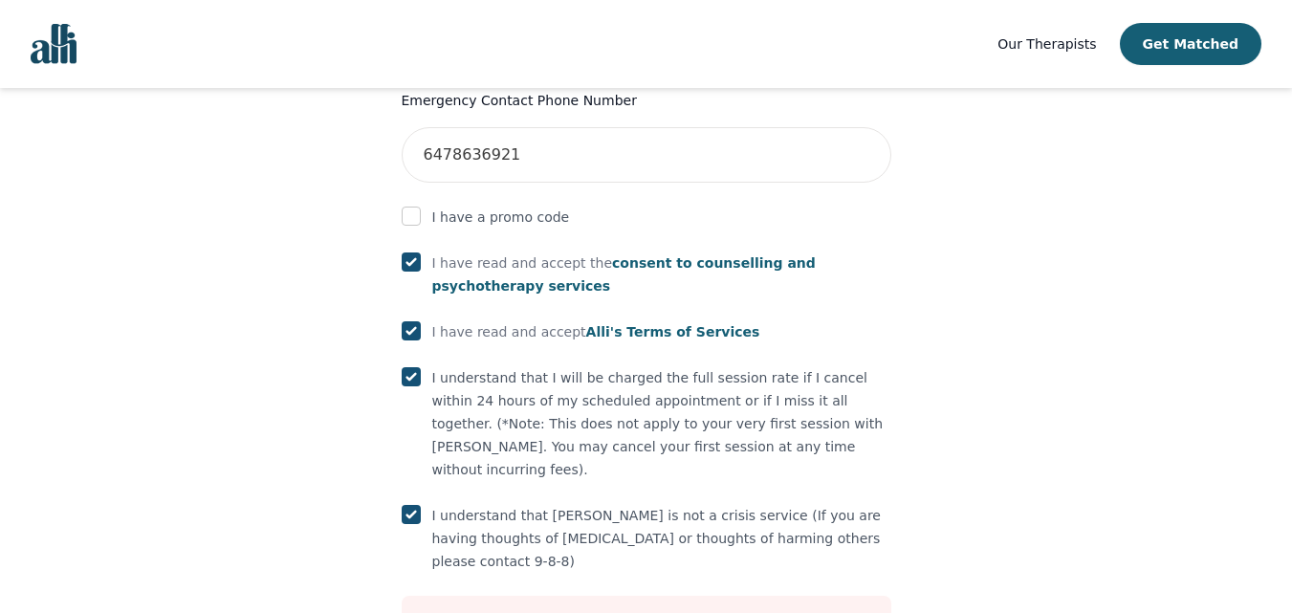
scroll to position [1107, 0]
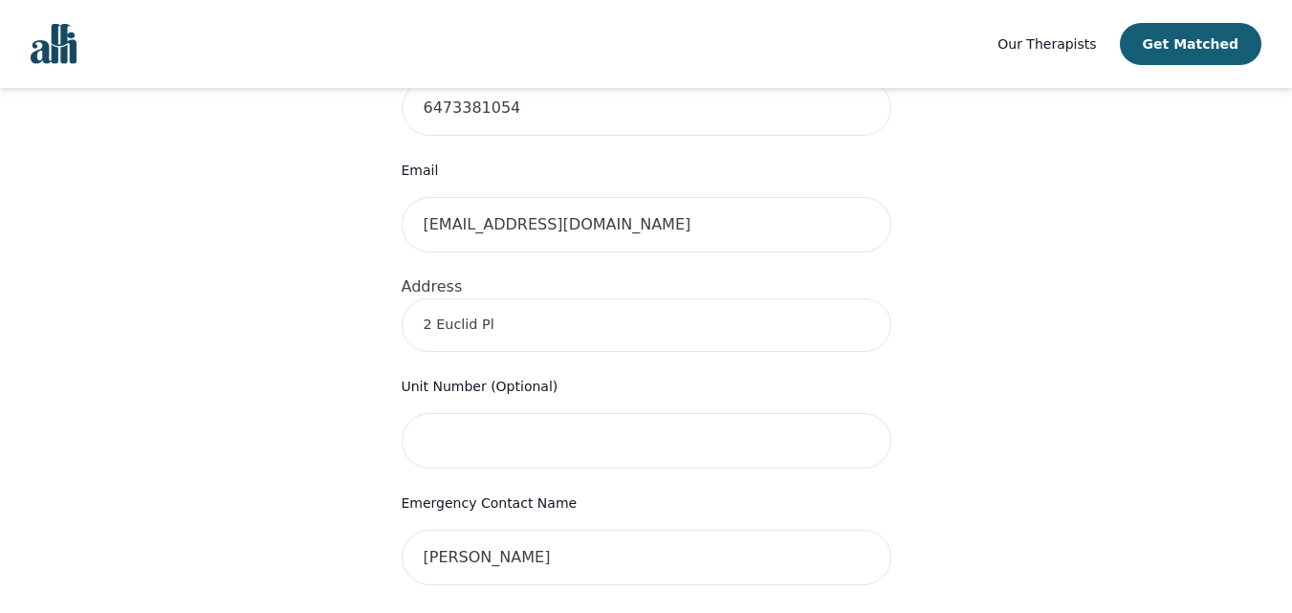
scroll to position [582, 0]
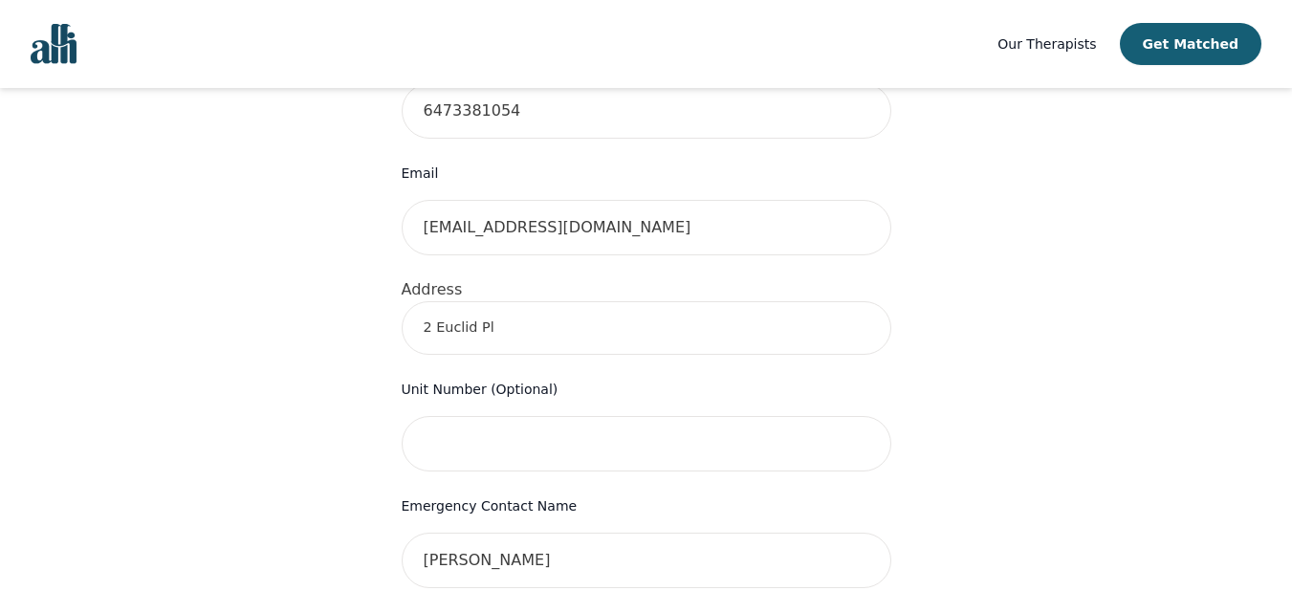
click at [774, 301] on input "2 Euclid Pl" at bounding box center [646, 328] width 489 height 54
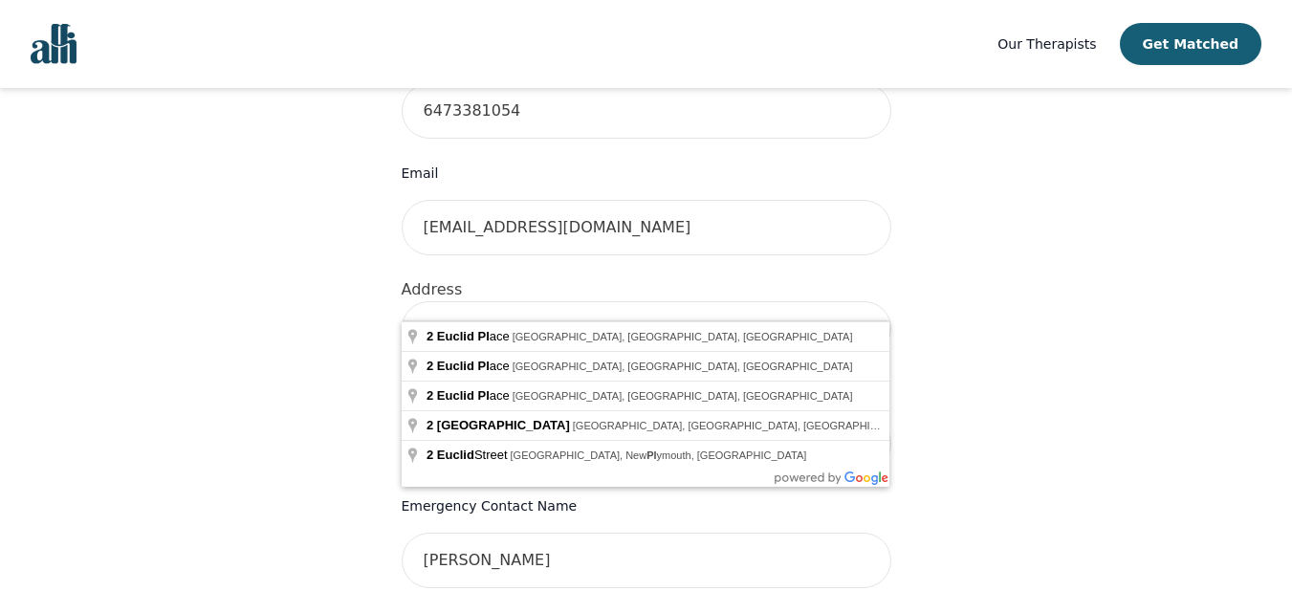
type input "[STREET_ADDRESS]"
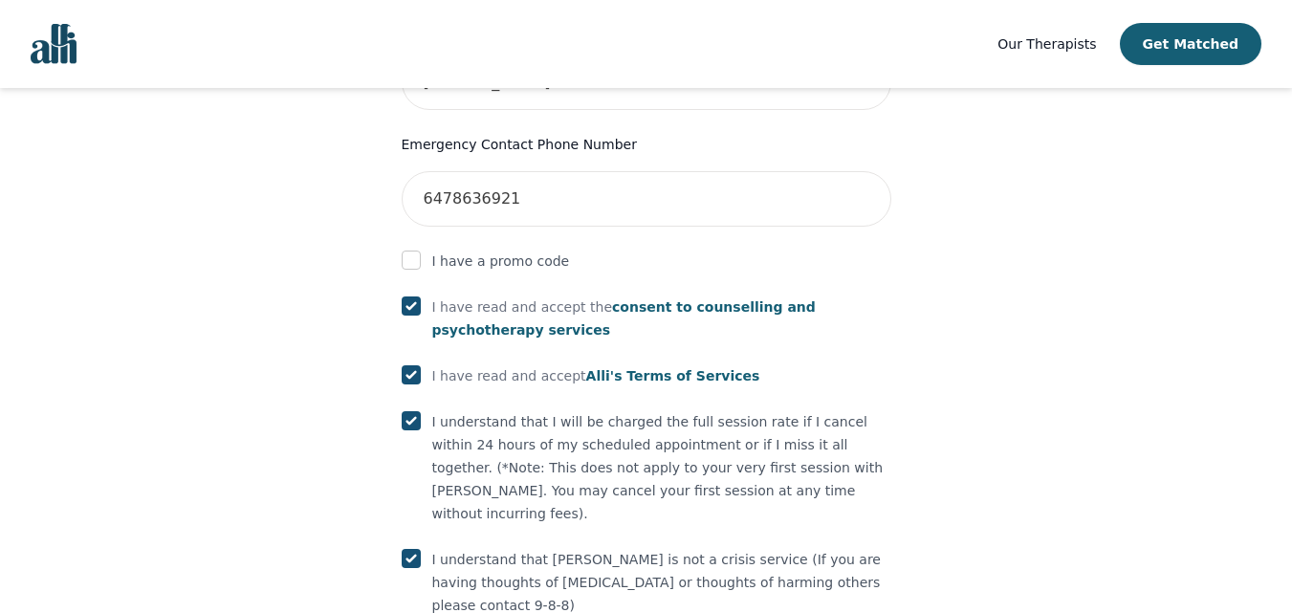
scroll to position [1183, 0]
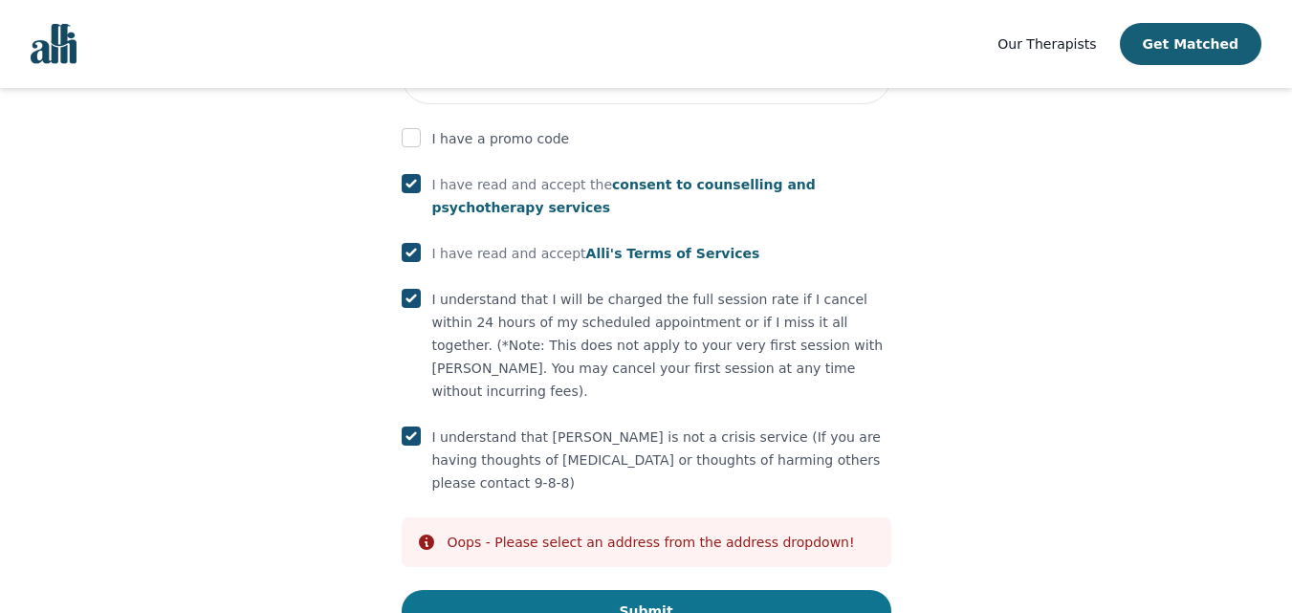
click at [712, 590] on button "Submit" at bounding box center [646, 611] width 489 height 42
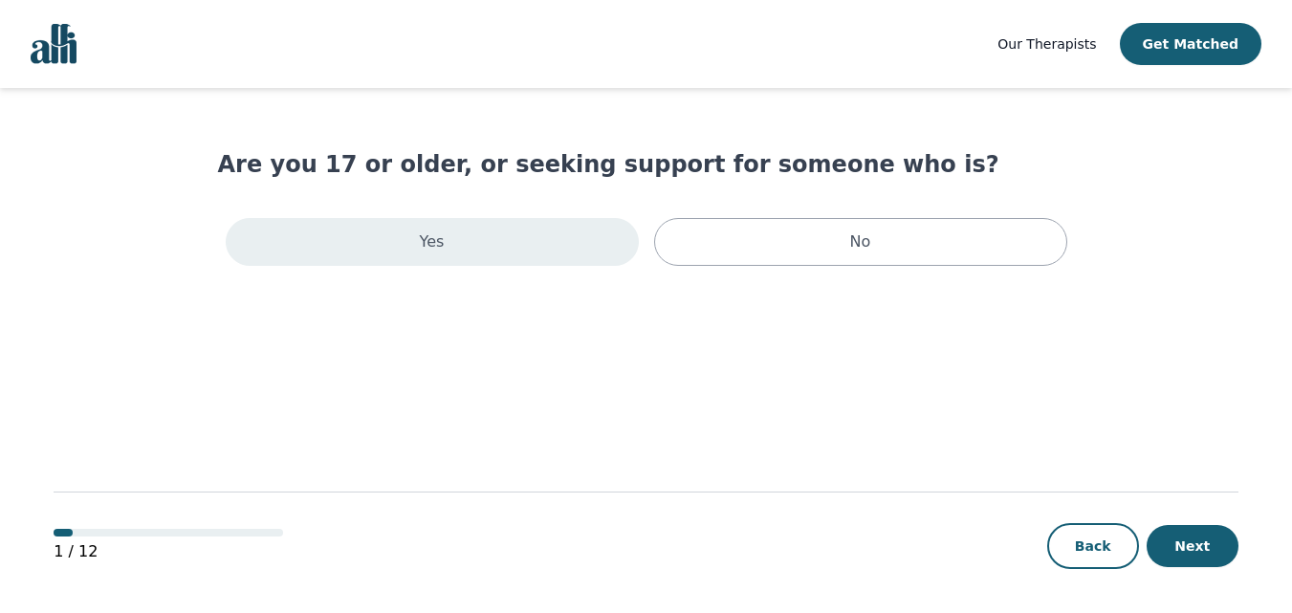
click at [516, 220] on div "Yes" at bounding box center [432, 242] width 413 height 48
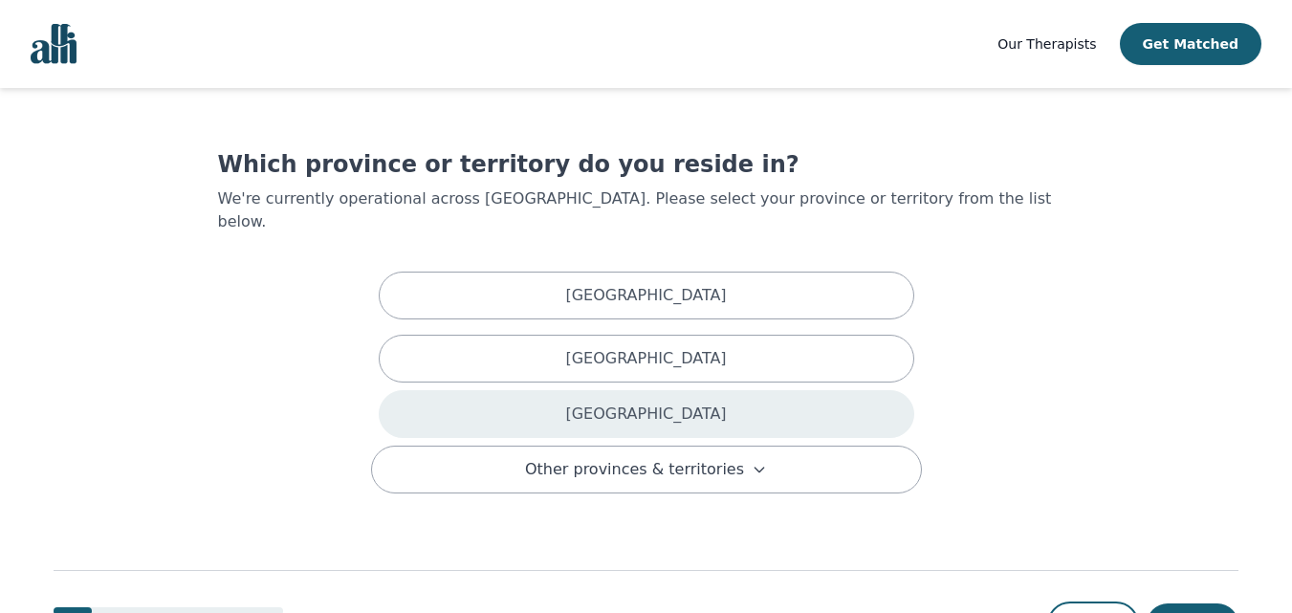
click at [624, 402] on p "[GEOGRAPHIC_DATA]" at bounding box center [645, 413] width 161 height 23
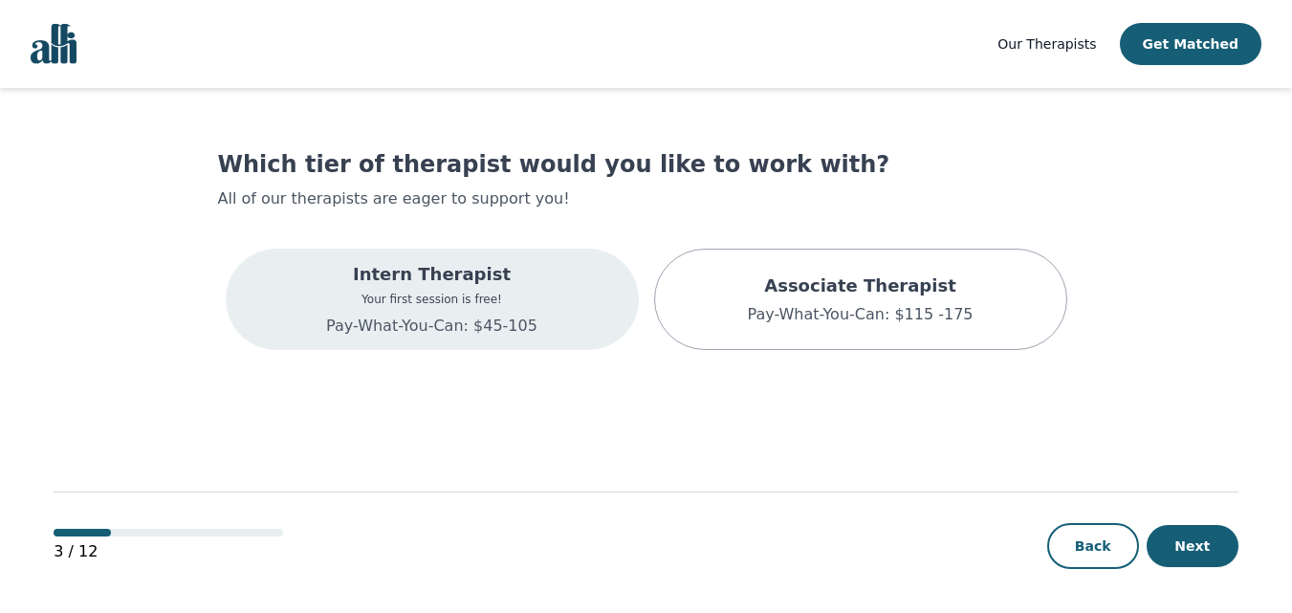
click at [631, 323] on div "Intern Therapist Your first session is free! Pay-What-You-Can: $45-105" at bounding box center [432, 299] width 413 height 101
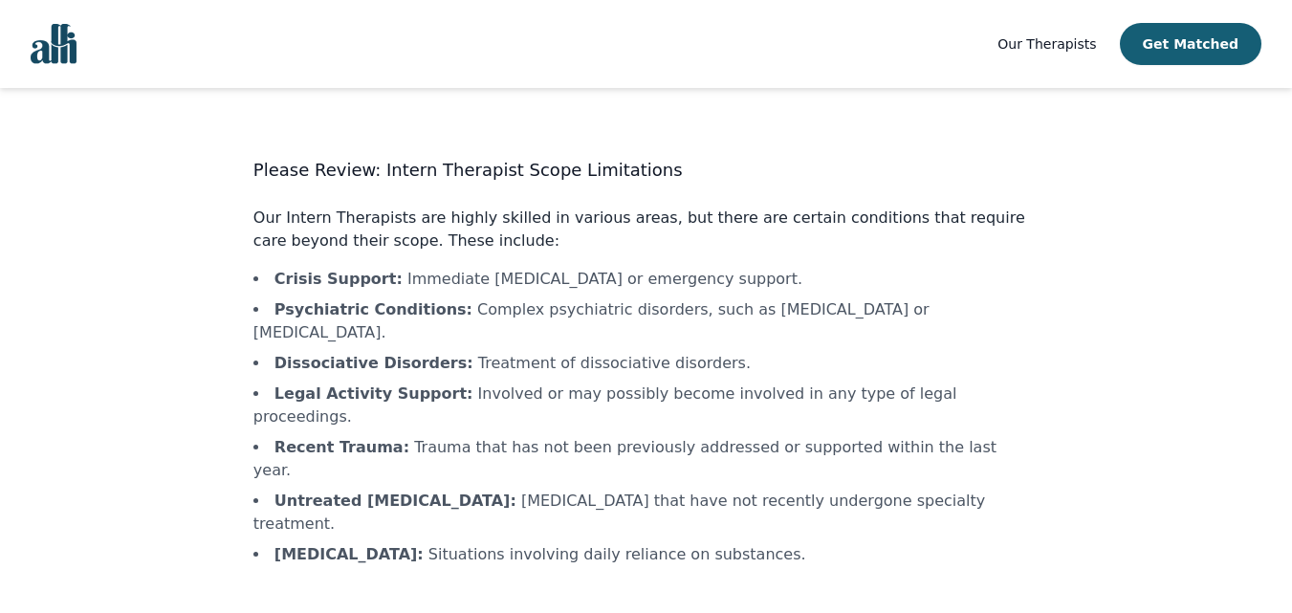
scroll to position [45, 0]
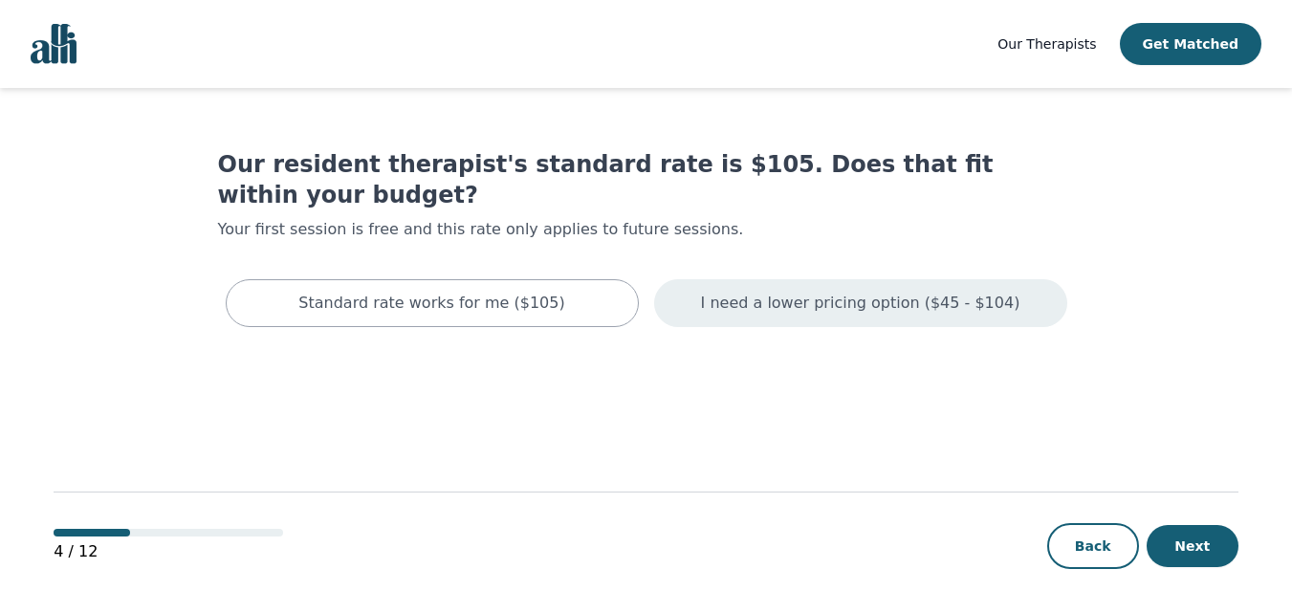
click at [763, 292] on p "I need a lower pricing option ($45 - $104)" at bounding box center [860, 303] width 319 height 23
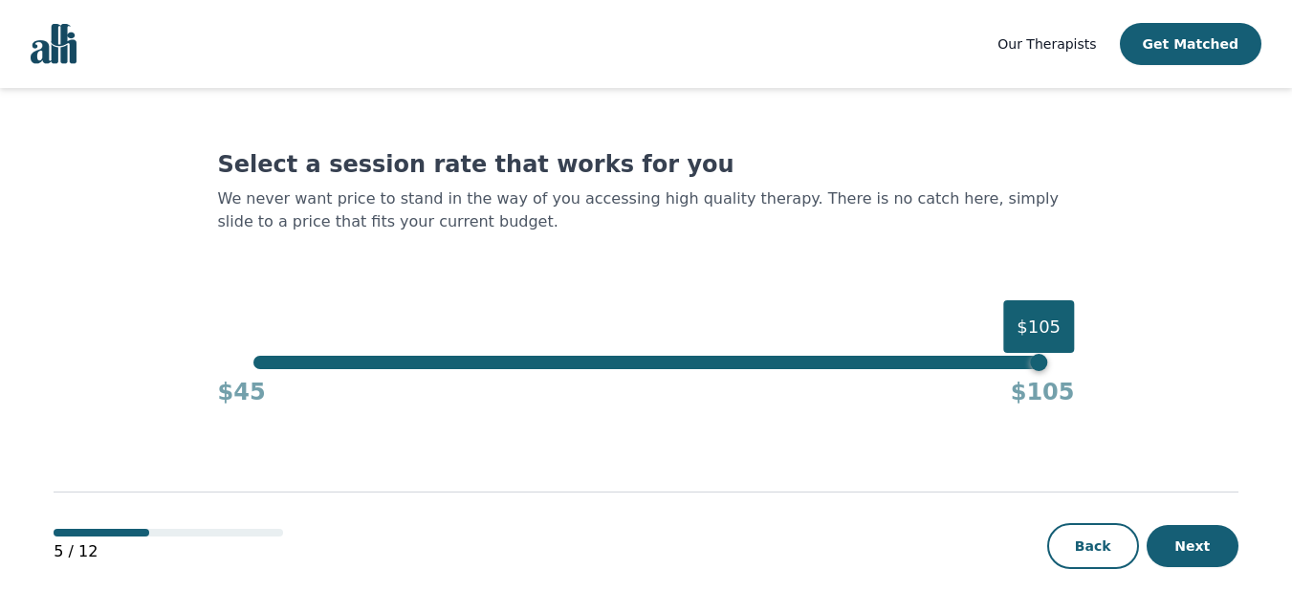
click at [256, 365] on div "$105" at bounding box center [645, 362] width 785 height 13
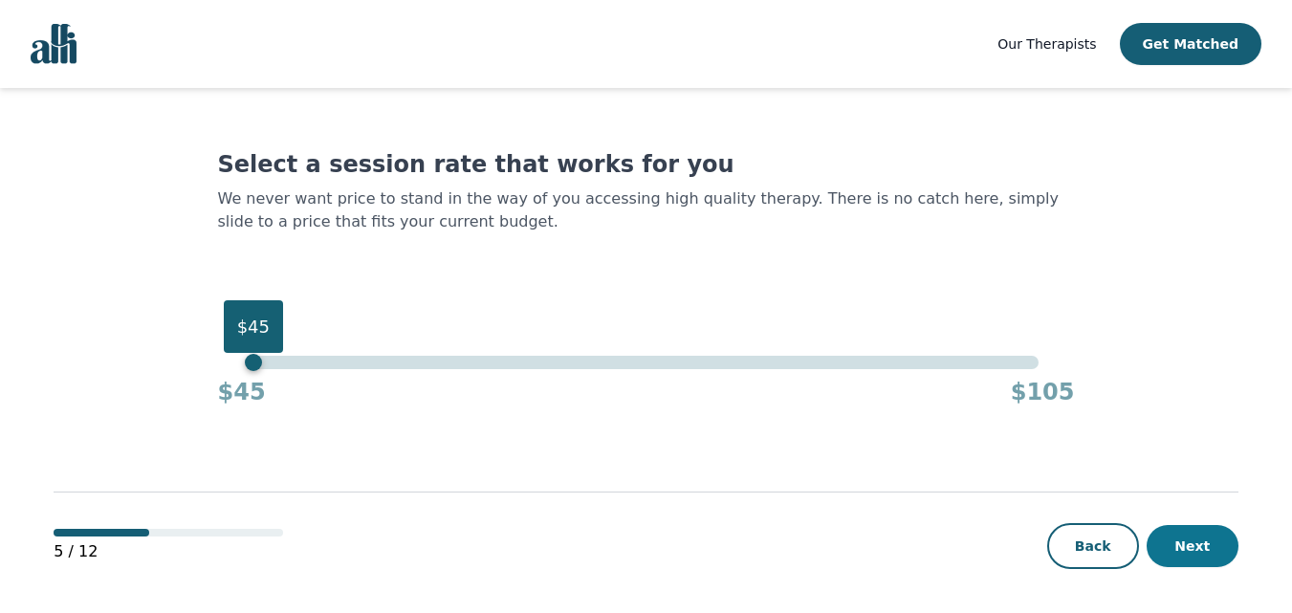
click at [1192, 537] on button "Next" at bounding box center [1192, 546] width 92 height 42
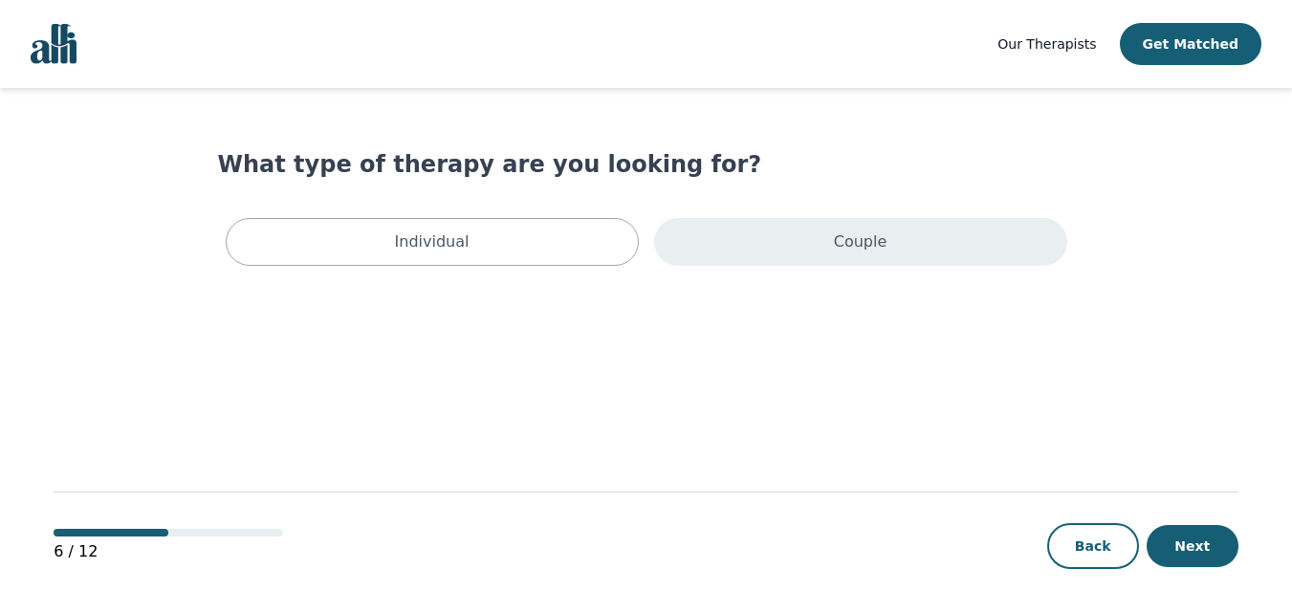
click at [921, 236] on div "Couple" at bounding box center [860, 242] width 413 height 48
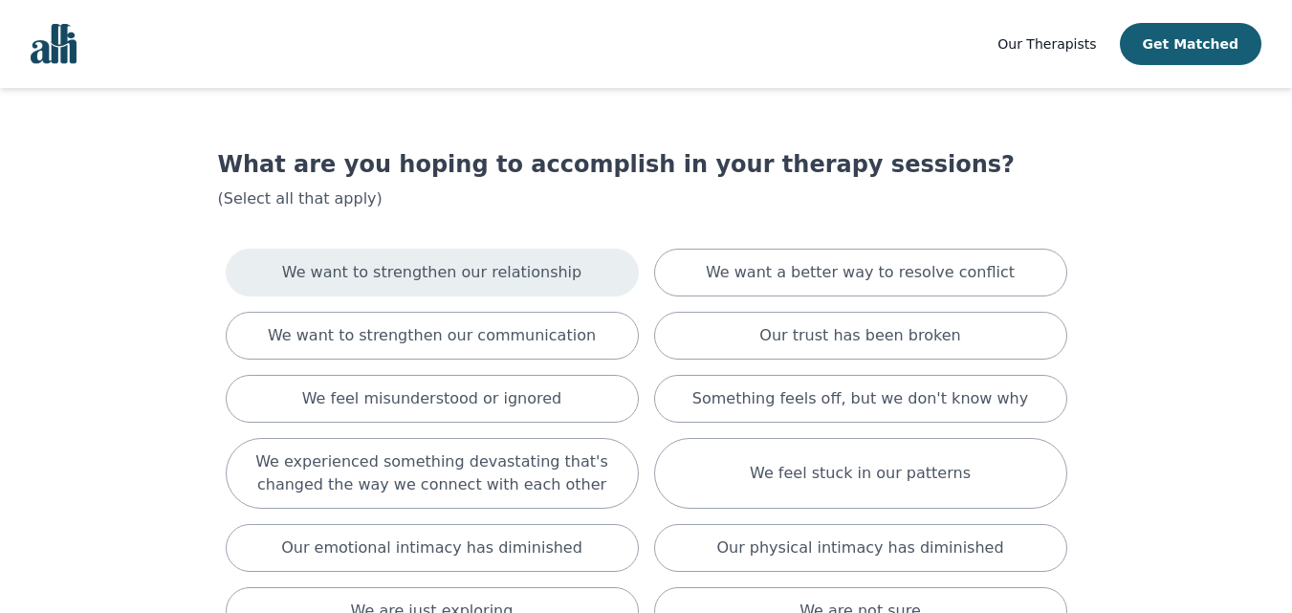
click at [545, 266] on p "We want to strengthen our relationship" at bounding box center [431, 272] width 299 height 23
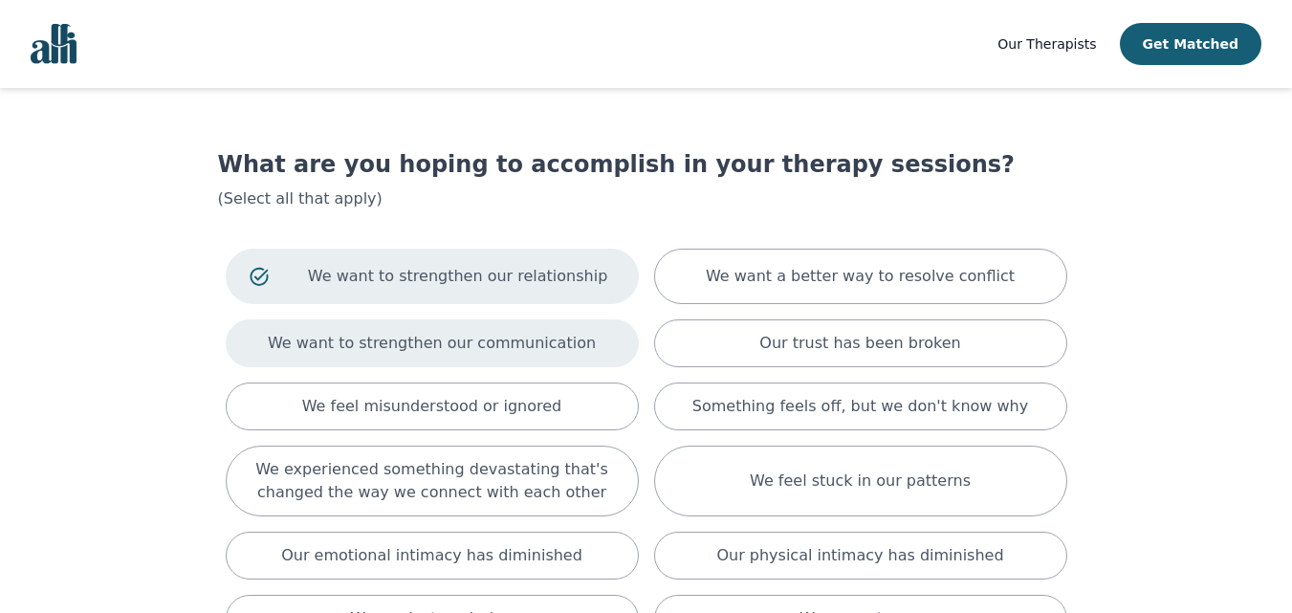
click at [532, 341] on p "We want to strengthen our communication" at bounding box center [432, 343] width 328 height 23
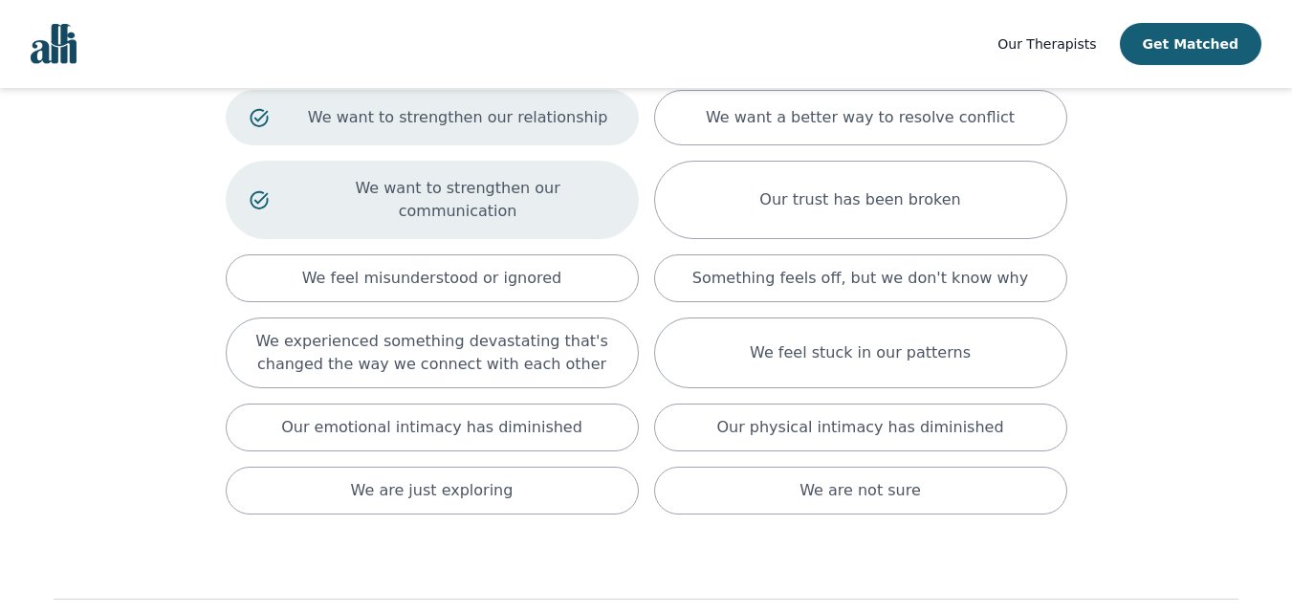
scroll to position [160, 0]
click at [533, 279] on div "We want to strengthen our relationship We want a better way to resolve conflict…" at bounding box center [646, 301] width 857 height 440
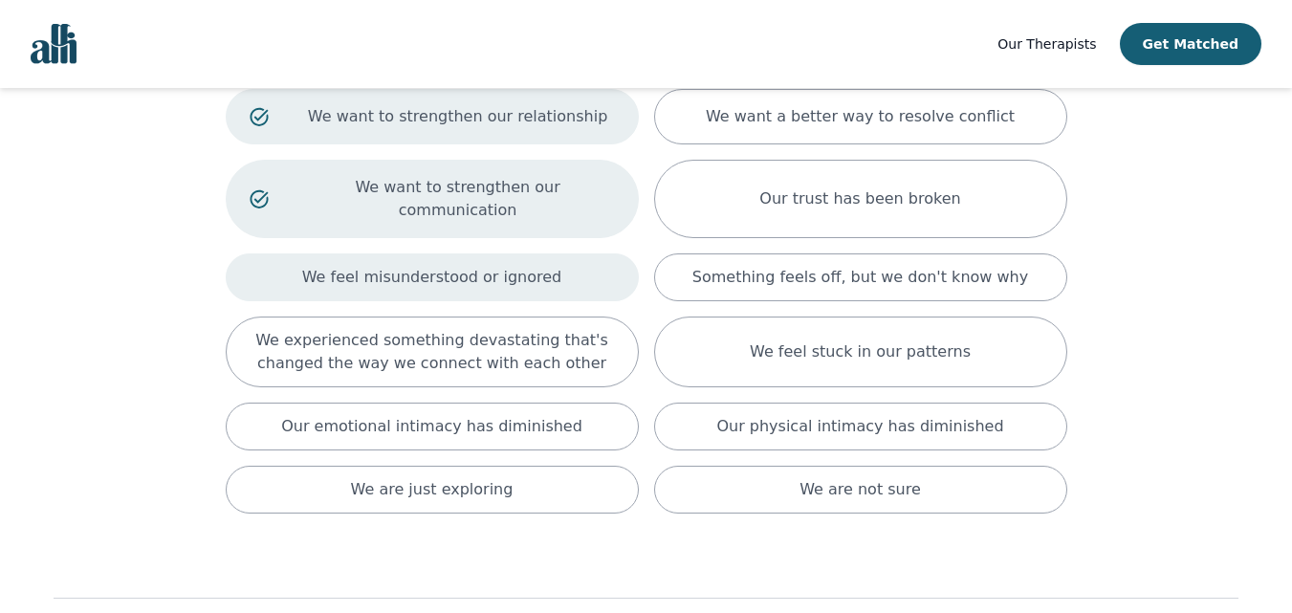
click at [527, 266] on p "We feel misunderstood or ignored" at bounding box center [432, 277] width 260 height 23
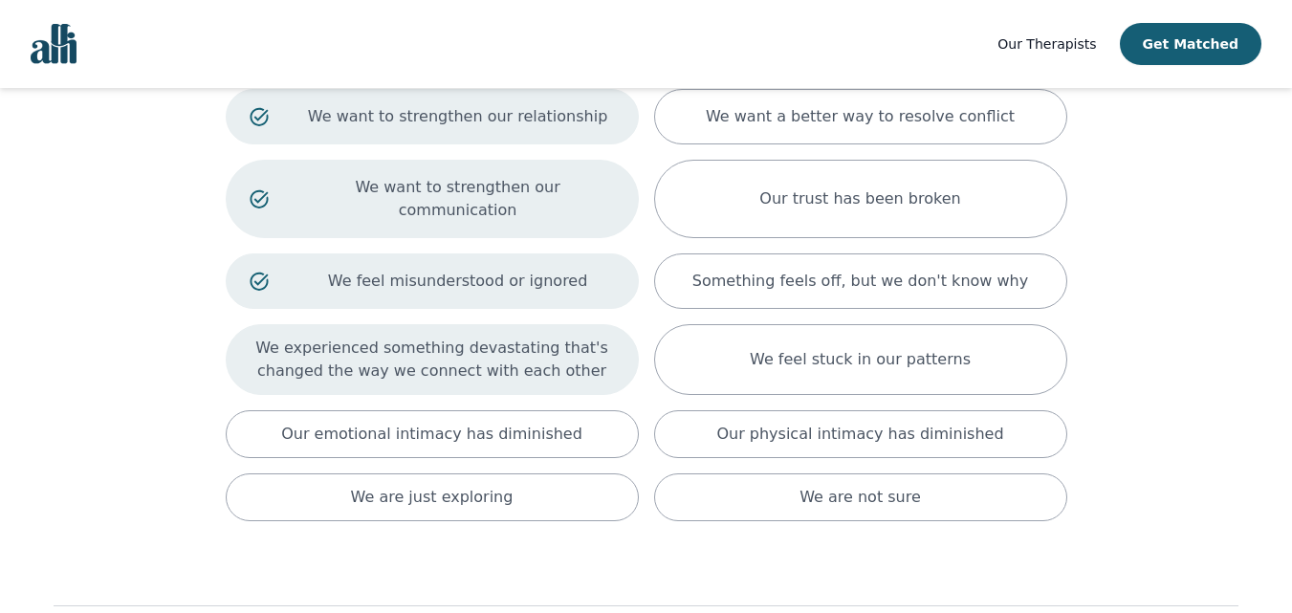
click at [528, 337] on p "We experienced something devastating that's changed the way we connect with eac…" at bounding box center [432, 360] width 365 height 46
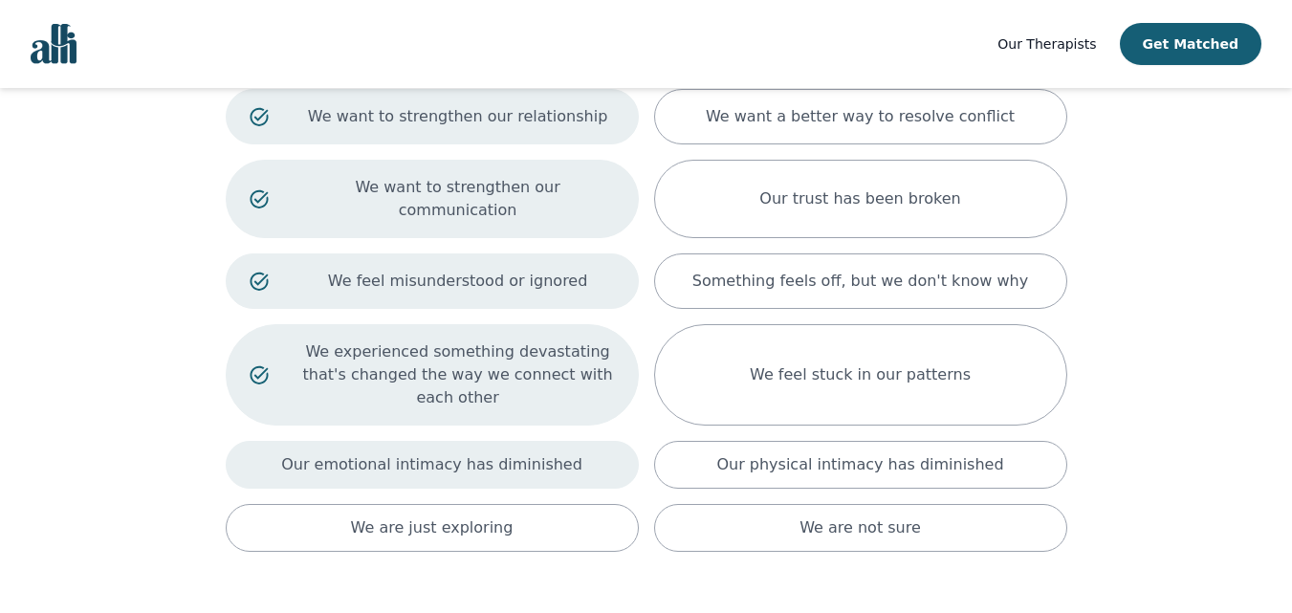
click at [531, 453] on p "Our emotional intimacy has diminished" at bounding box center [431, 464] width 301 height 23
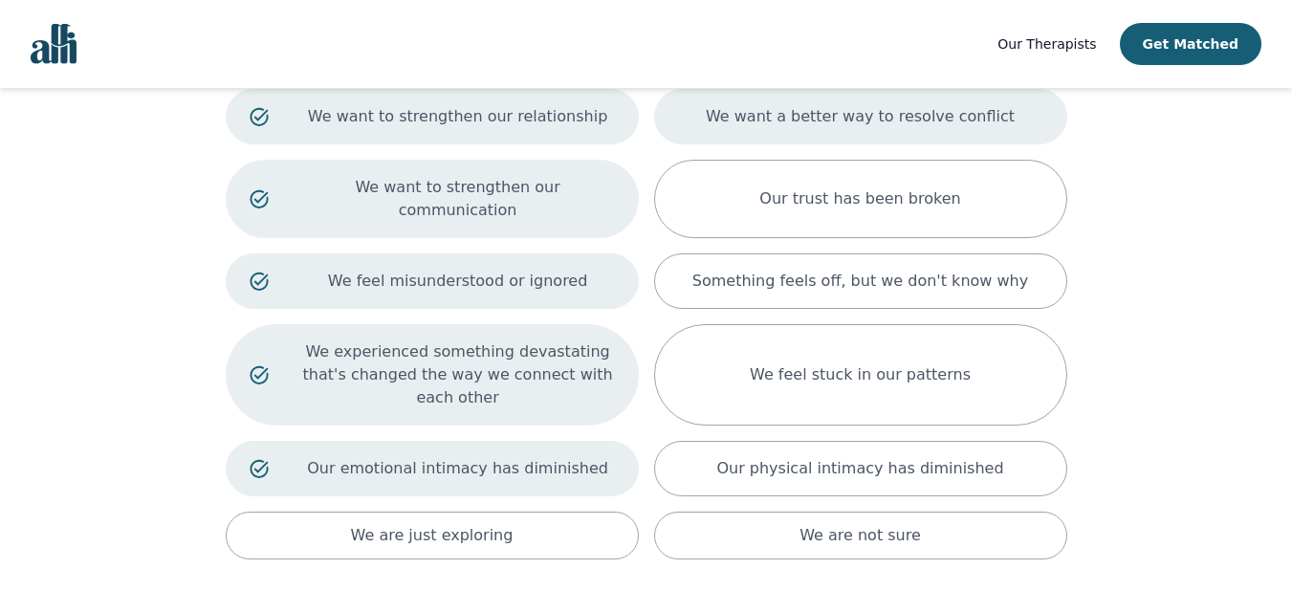
click at [829, 113] on p "We want a better way to resolve conflict" at bounding box center [860, 116] width 309 height 23
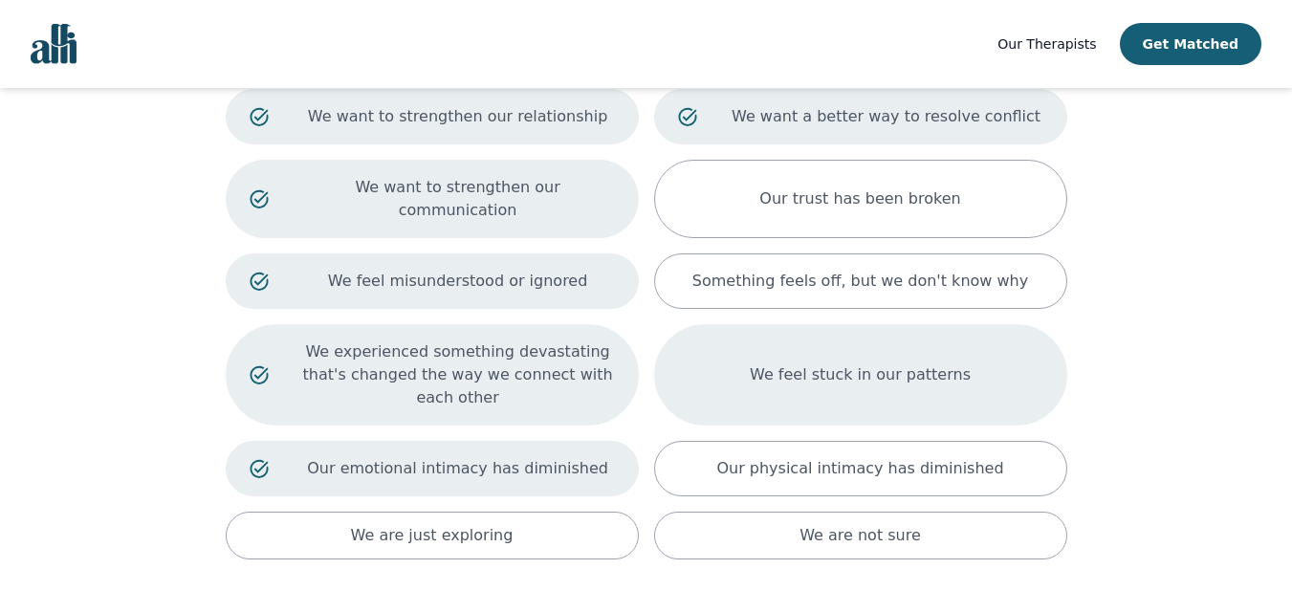
click at [820, 363] on p "We feel stuck in our patterns" at bounding box center [860, 374] width 221 height 23
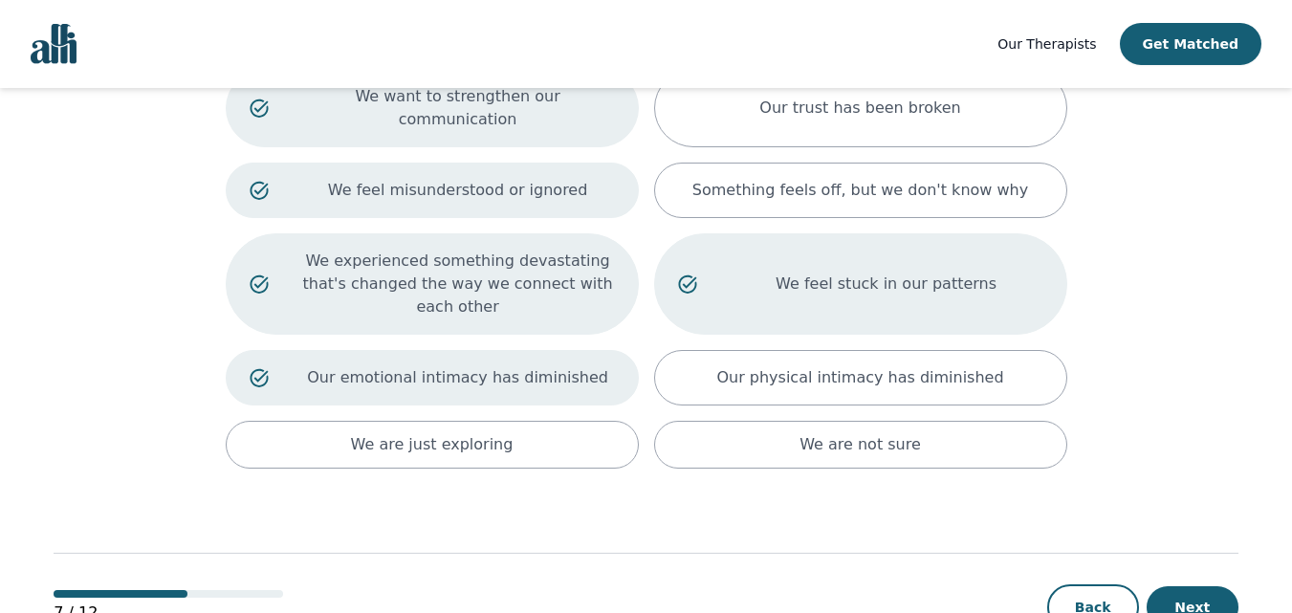
scroll to position [268, 0]
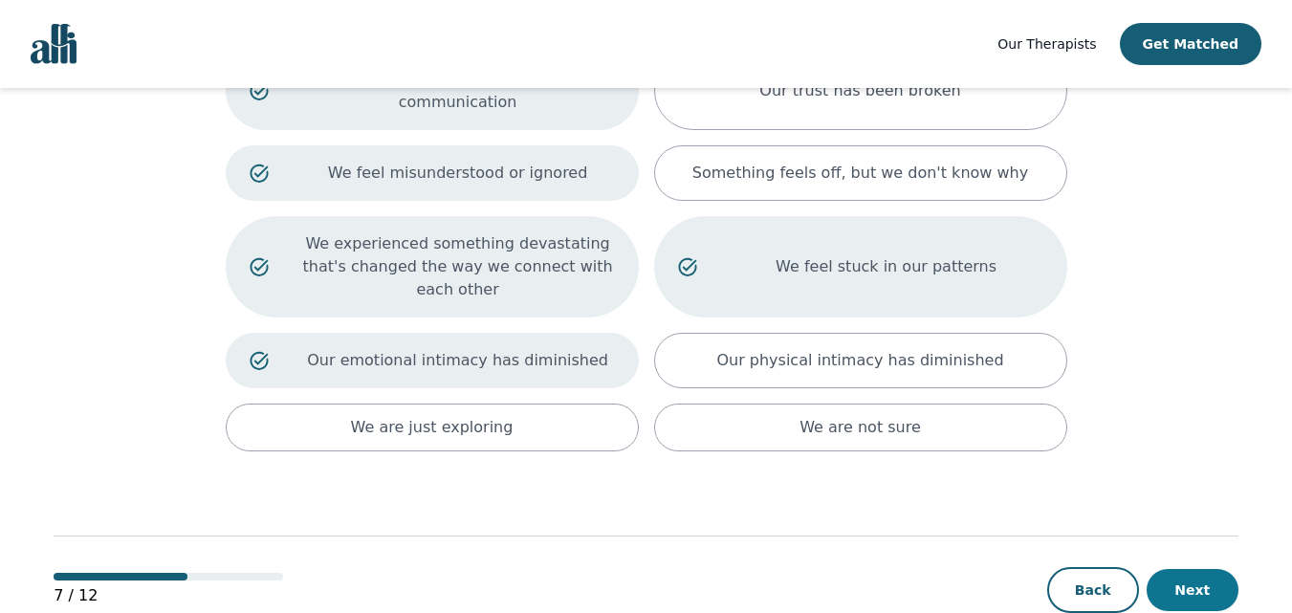
click at [1188, 569] on button "Next" at bounding box center [1192, 590] width 92 height 42
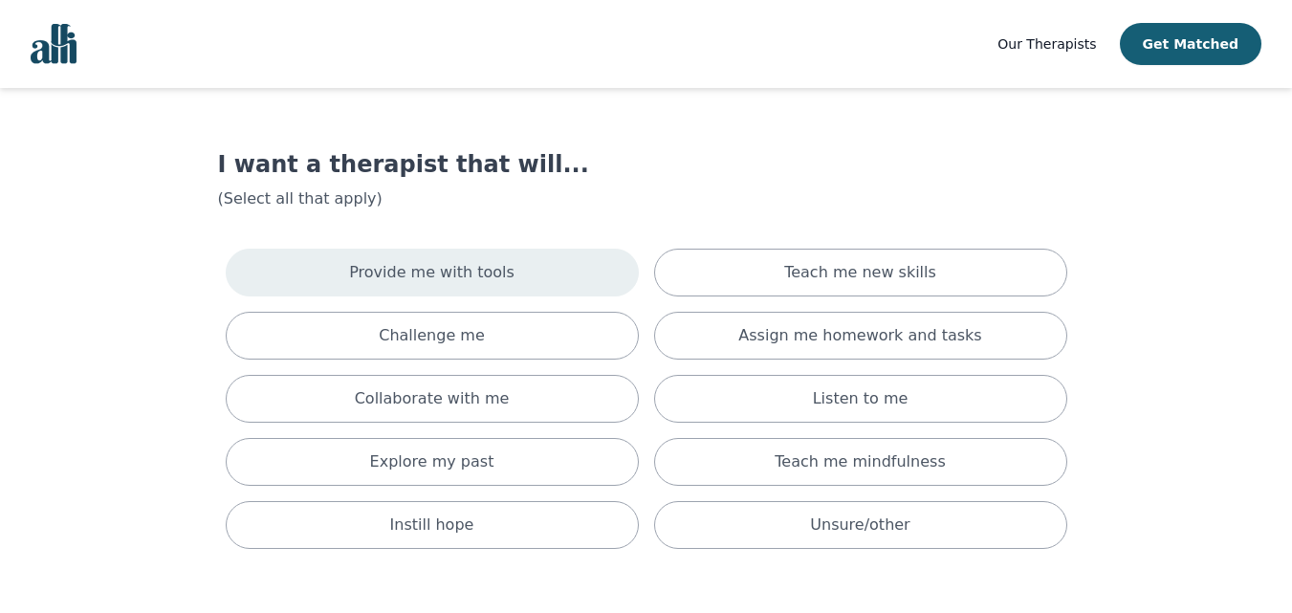
click at [557, 253] on div "Provide me with tools" at bounding box center [432, 273] width 413 height 48
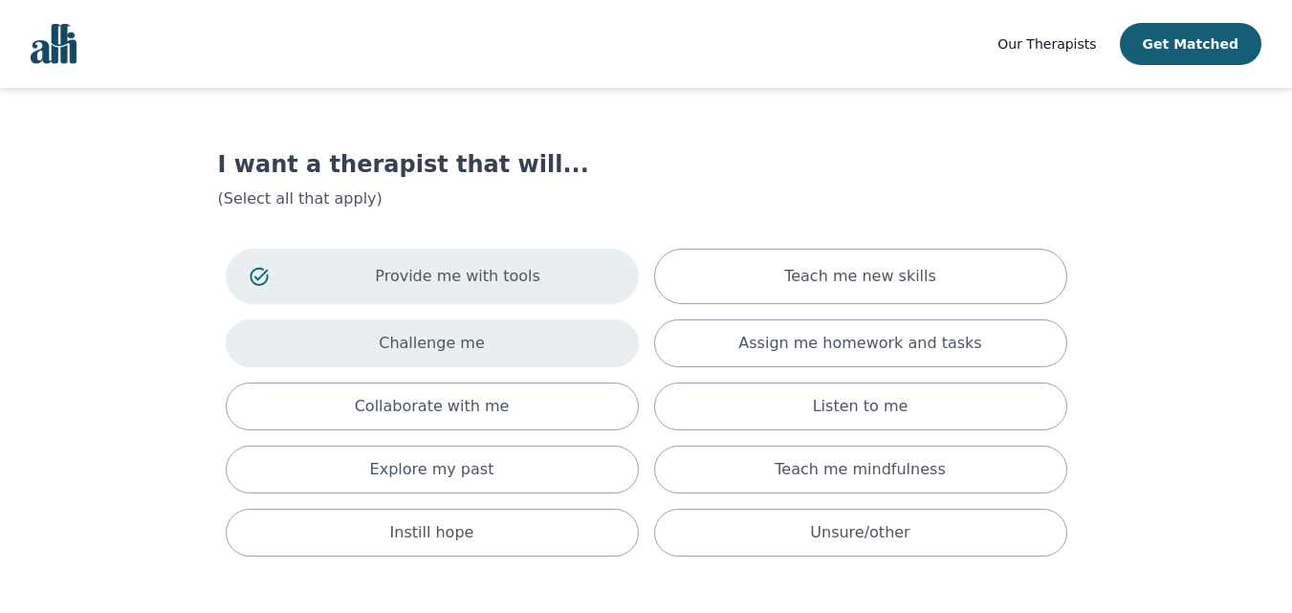
click at [541, 338] on div "Challenge me" at bounding box center [432, 343] width 413 height 48
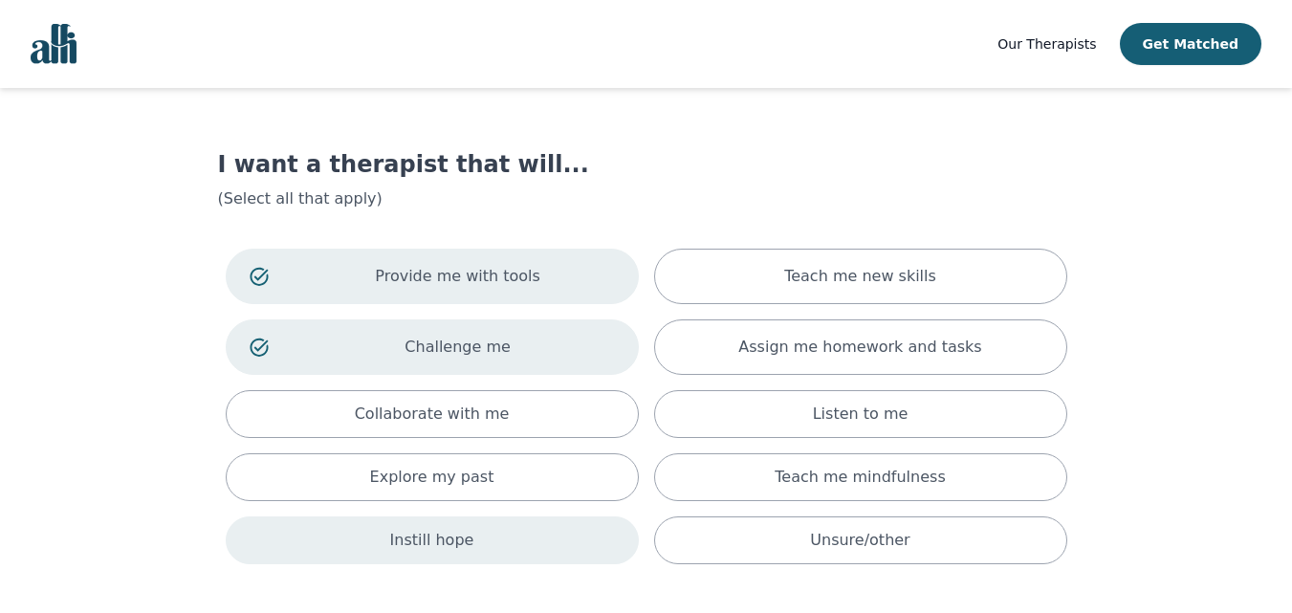
click at [589, 545] on div "Instill hope" at bounding box center [432, 540] width 413 height 48
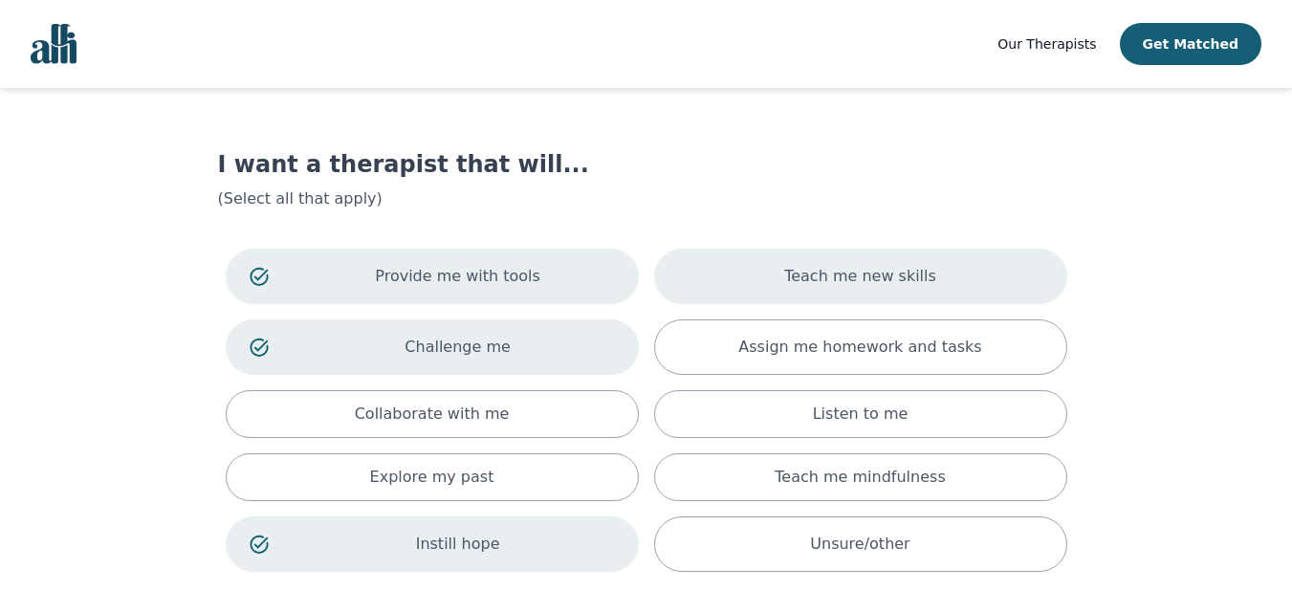
click at [818, 281] on p "Teach me new skills" at bounding box center [860, 276] width 152 height 23
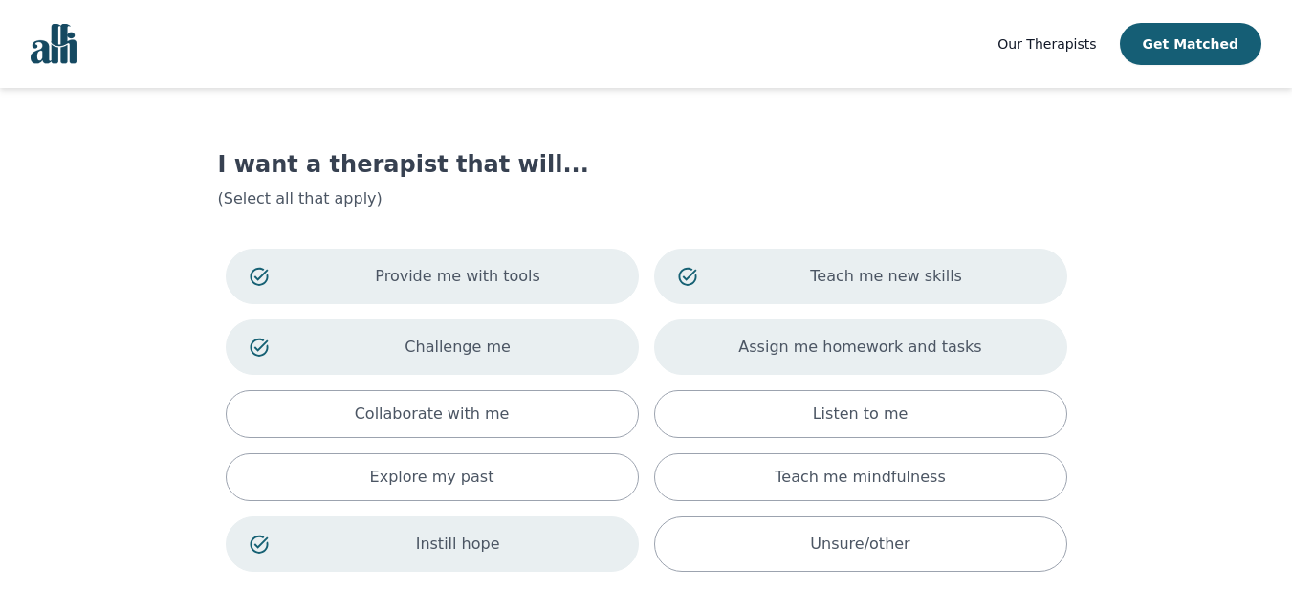
click at [821, 341] on p "Assign me homework and tasks" at bounding box center [859, 347] width 243 height 23
click at [829, 389] on div "Provide me with tools Teach me new skills Challenge me Assign me homework and t…" at bounding box center [646, 410] width 857 height 338
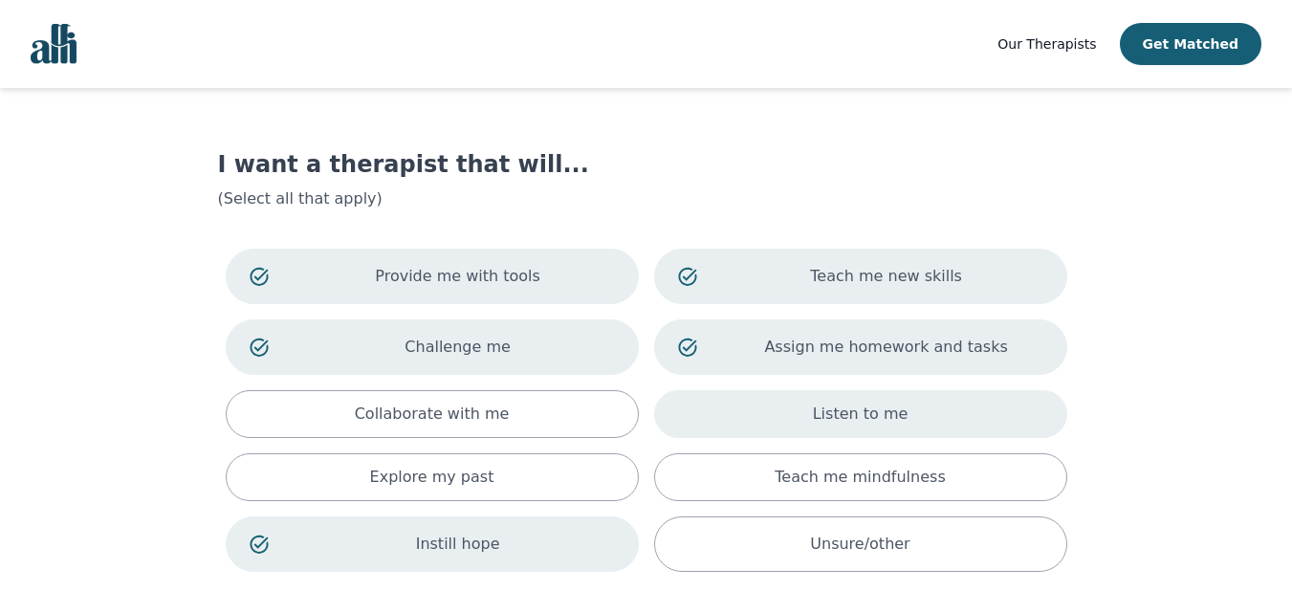
click at [831, 420] on p "Listen to me" at bounding box center [861, 413] width 96 height 23
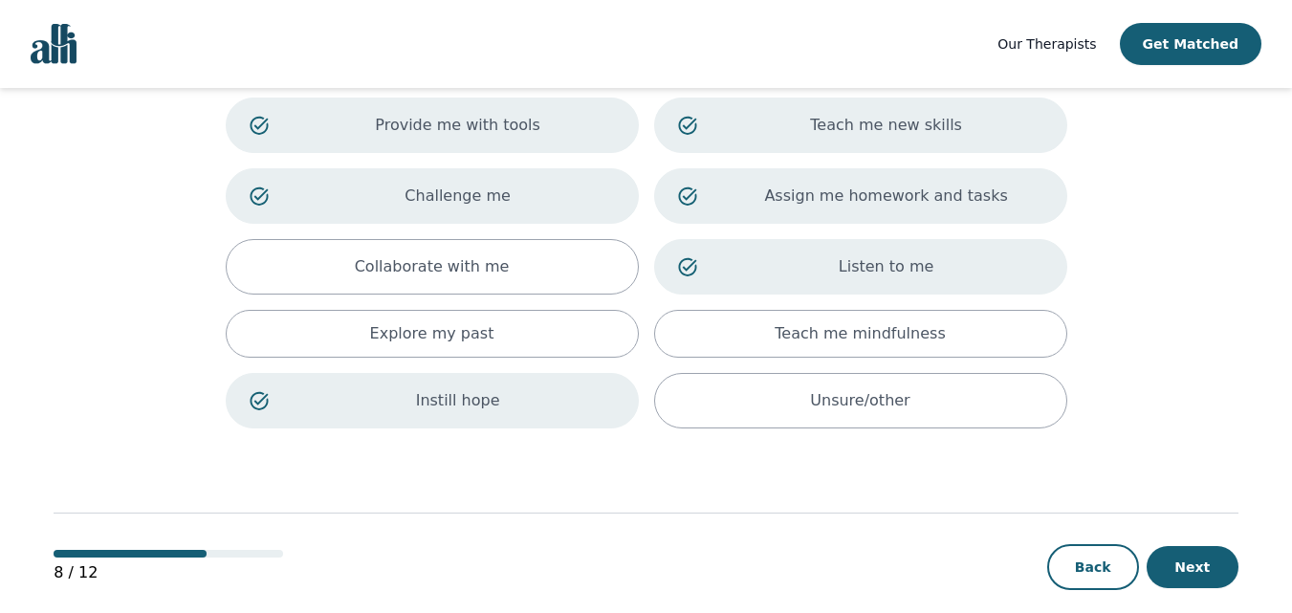
scroll to position [174, 0]
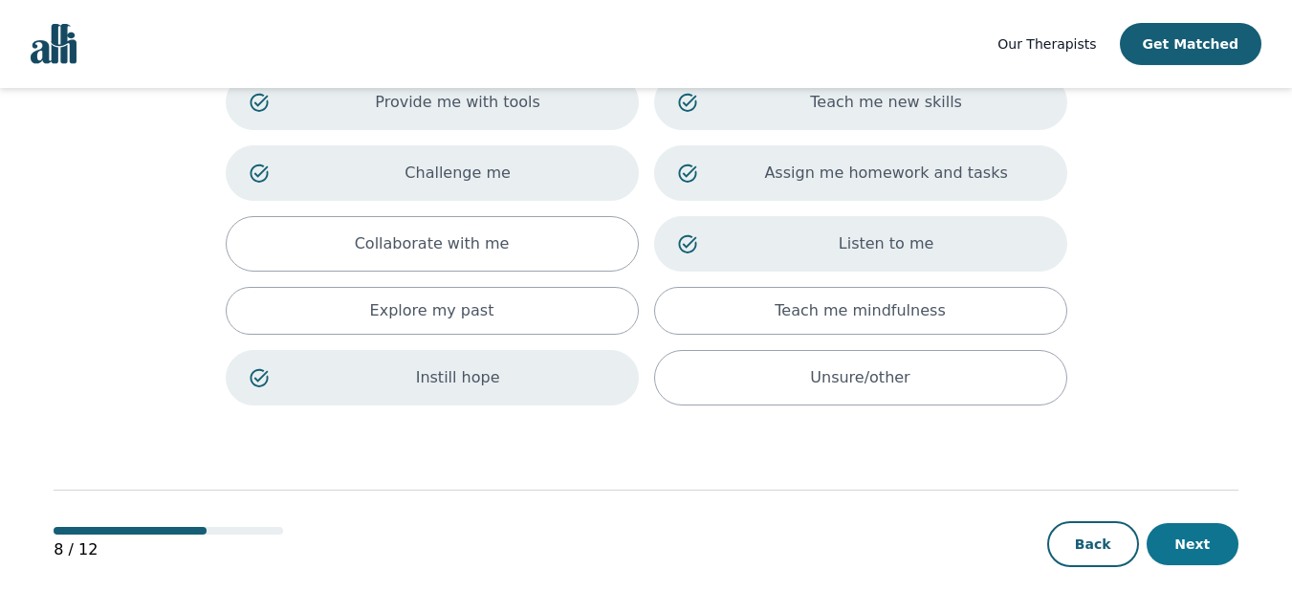
click at [1184, 543] on button "Next" at bounding box center [1192, 544] width 92 height 42
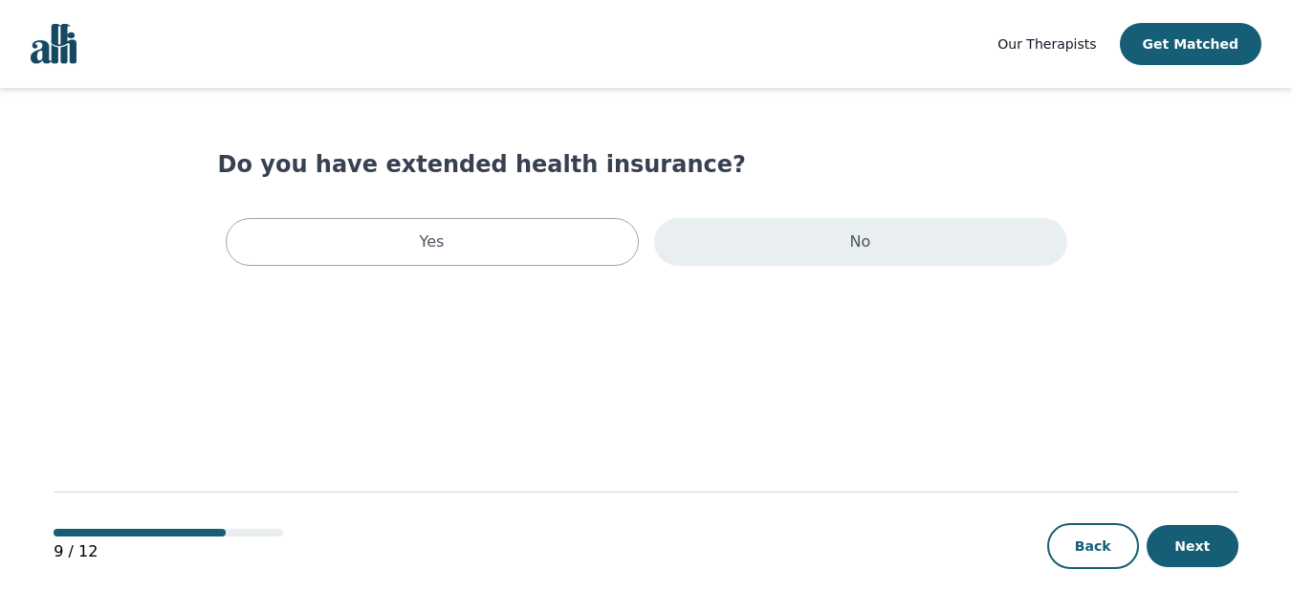
click at [888, 240] on div "No" at bounding box center [860, 242] width 413 height 48
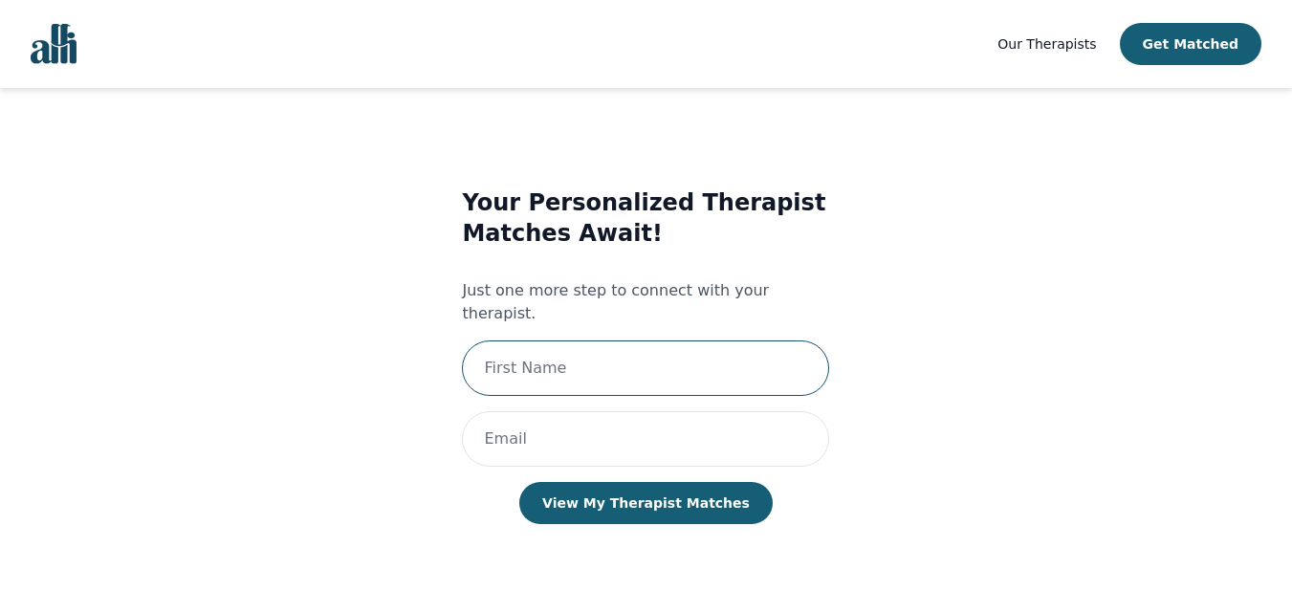
click at [655, 354] on input "text" at bounding box center [645, 367] width 367 height 55
type input "[PERSON_NAME]"
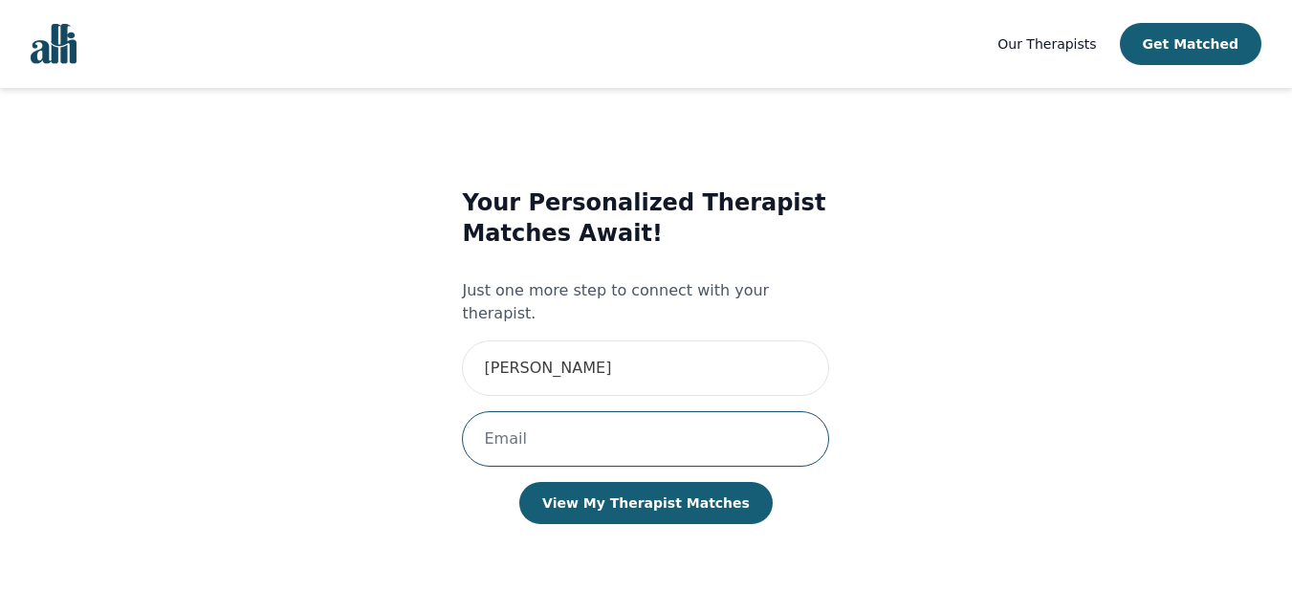
click at [601, 425] on input "email" at bounding box center [645, 438] width 367 height 55
type input "[EMAIL_ADDRESS][DOMAIN_NAME]"
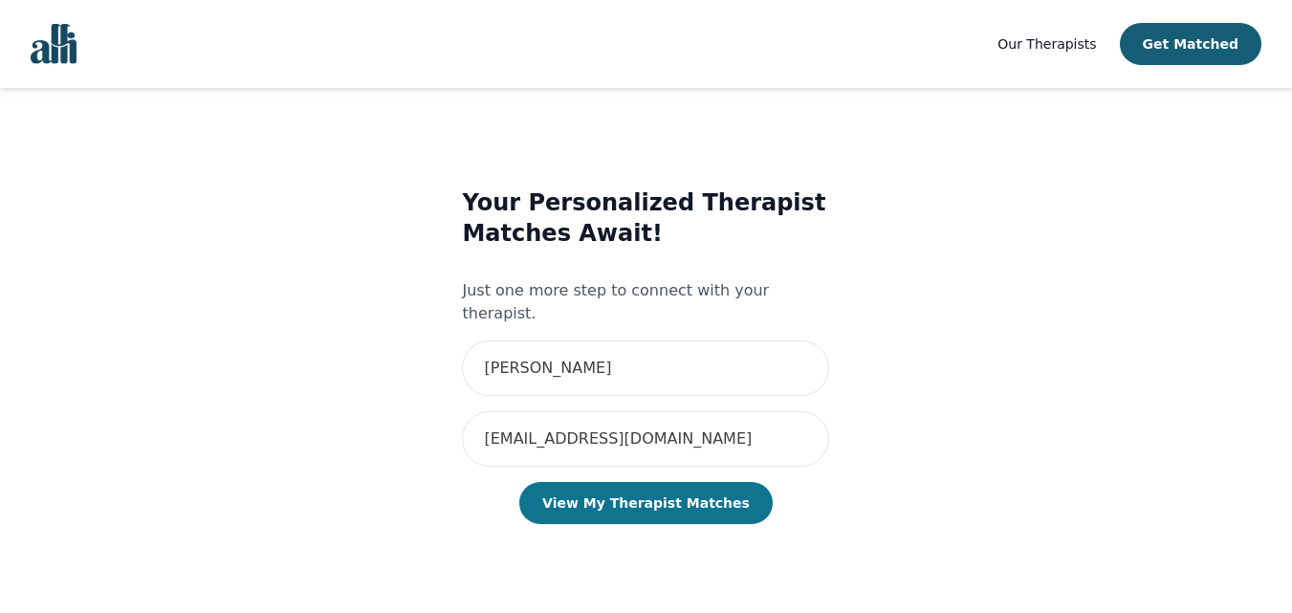
click at [639, 496] on button "View My Therapist Matches" at bounding box center [645, 503] width 253 height 42
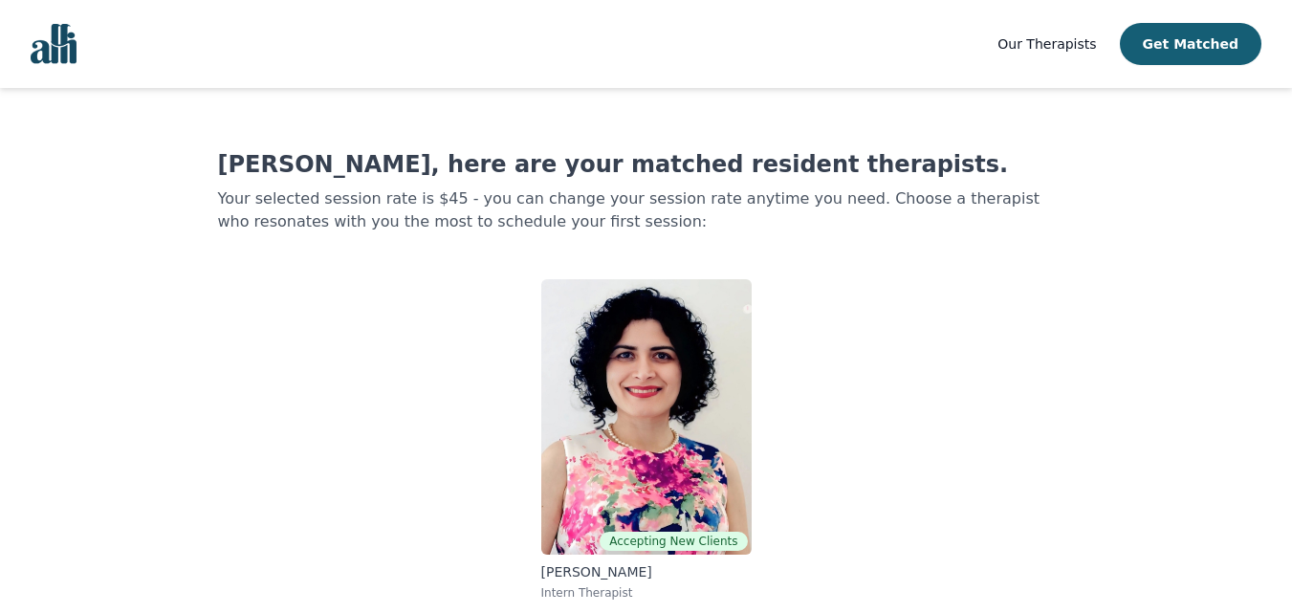
scroll to position [3, 0]
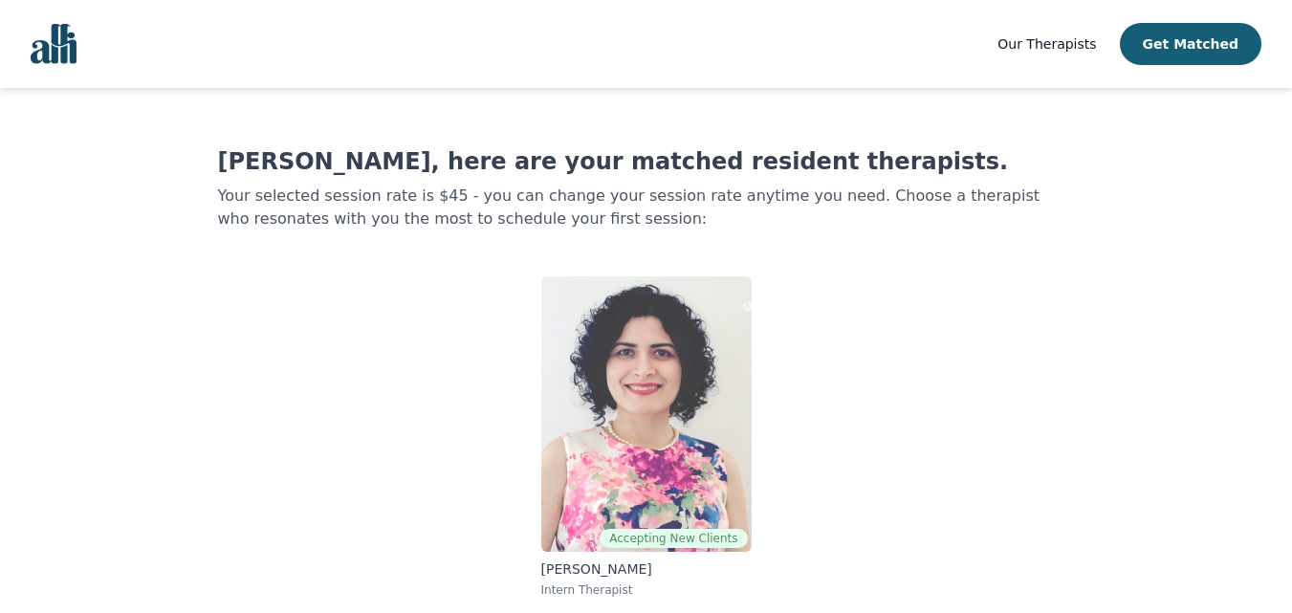
click at [733, 382] on img at bounding box center [646, 413] width 210 height 275
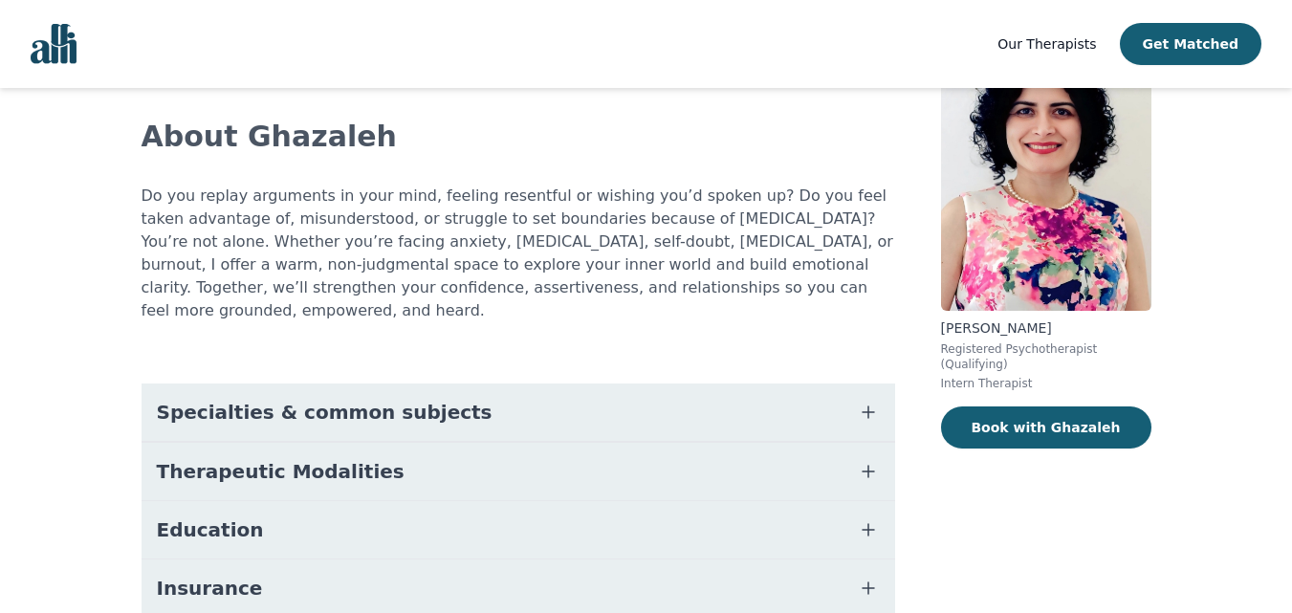
scroll to position [106, 0]
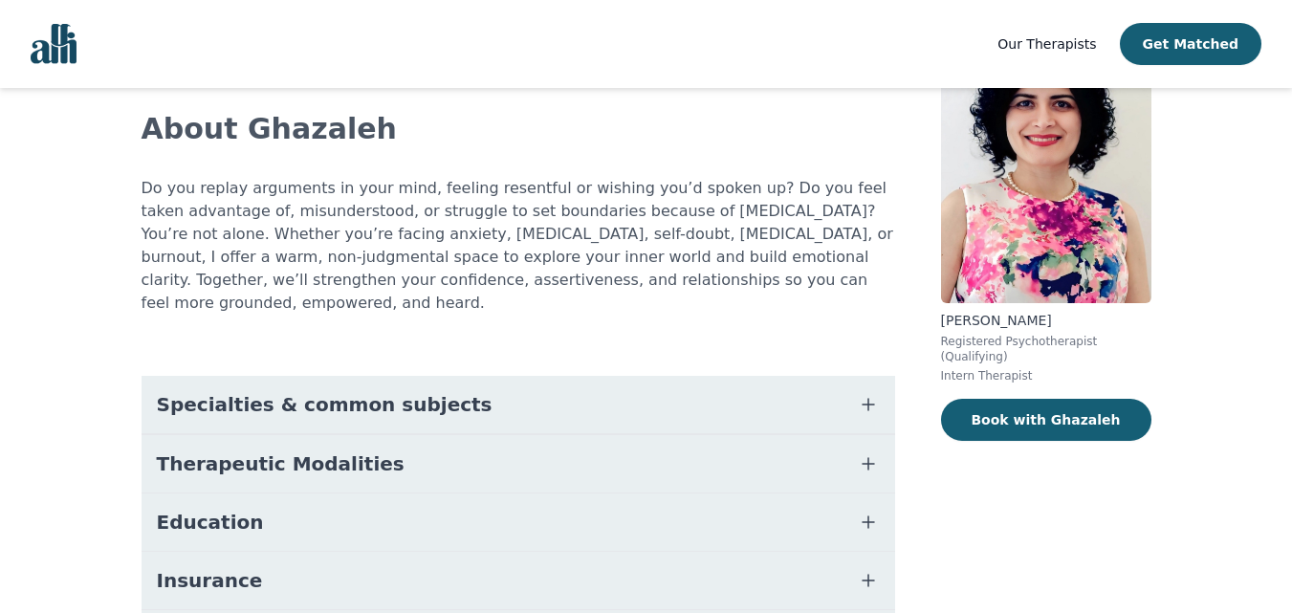
click at [737, 376] on button "Specialties & common subjects" at bounding box center [517, 404] width 753 height 57
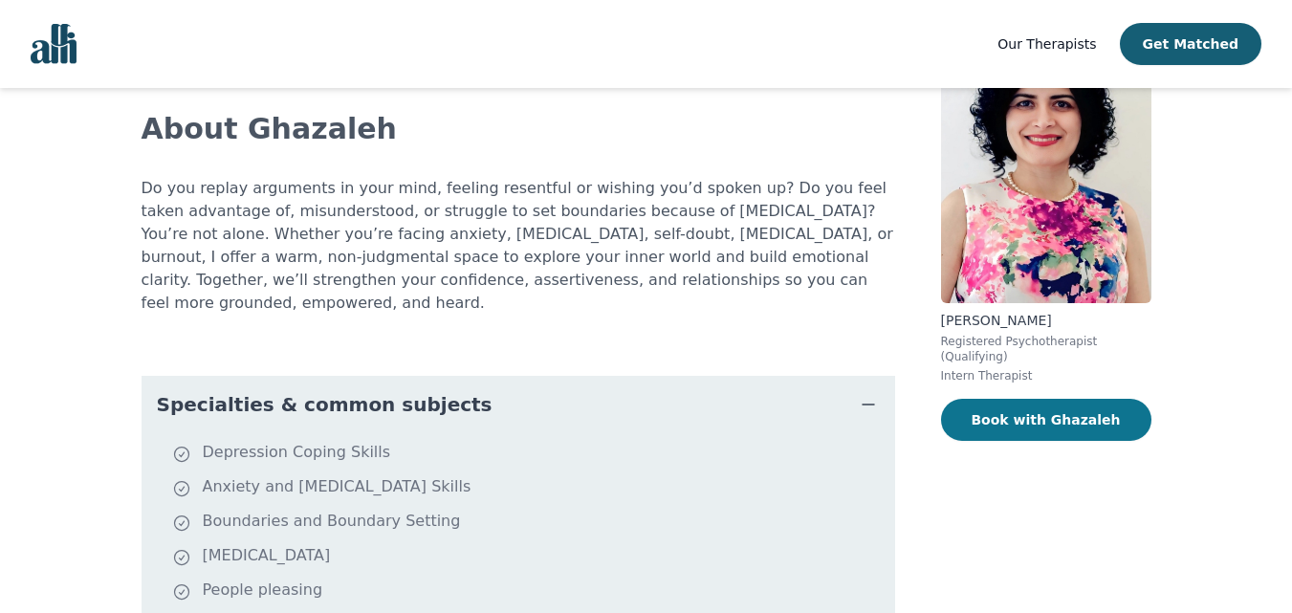
click at [1027, 399] on button "Book with Ghazaleh" at bounding box center [1046, 420] width 210 height 42
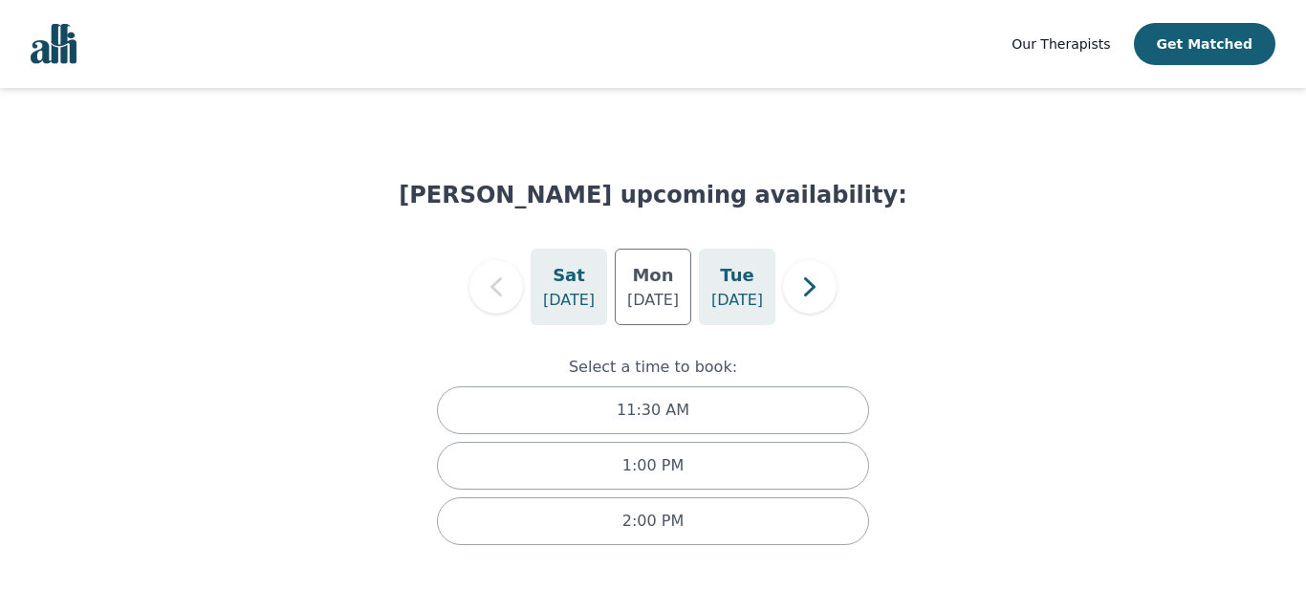
click at [731, 278] on h5 "Tue" at bounding box center [736, 275] width 33 height 27
